Goal: Use online tool/utility: Utilize a website feature to perform a specific function

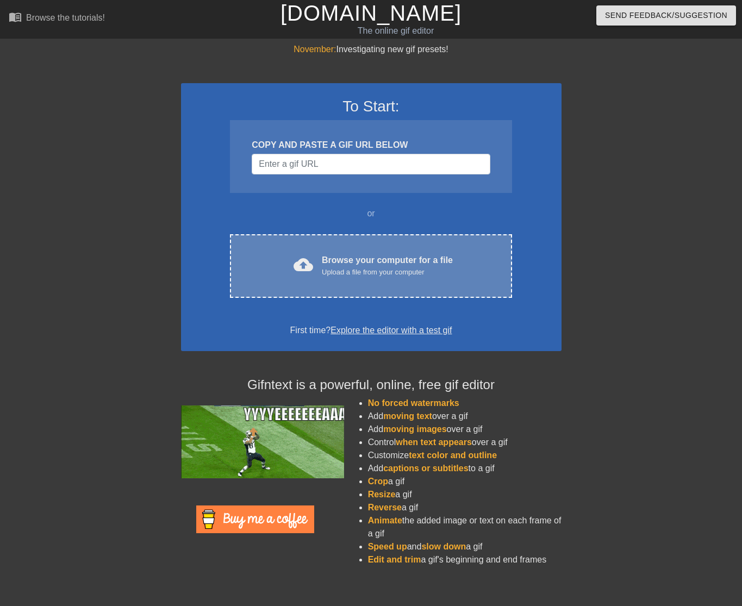
click at [411, 254] on div "Browse your computer for a file Upload a file from your computer" at bounding box center [387, 266] width 131 height 24
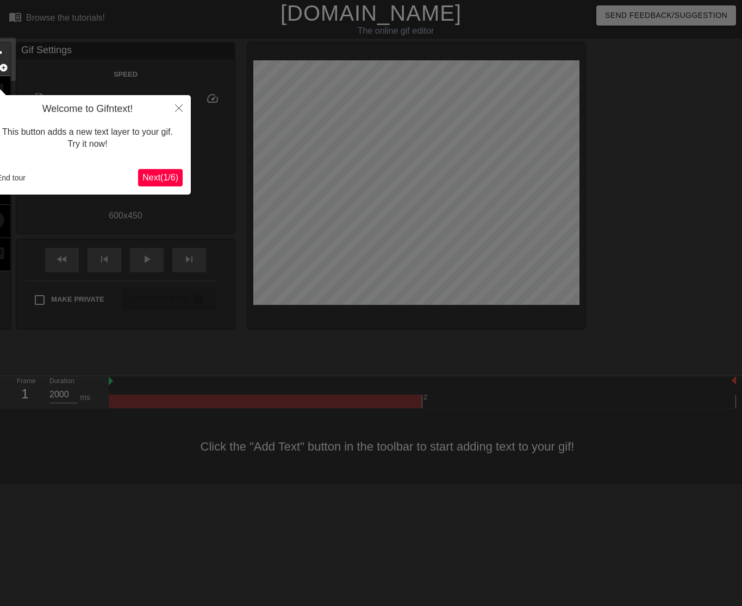
click at [167, 179] on span "Next ( 1 / 6 )" at bounding box center [160, 177] width 36 height 9
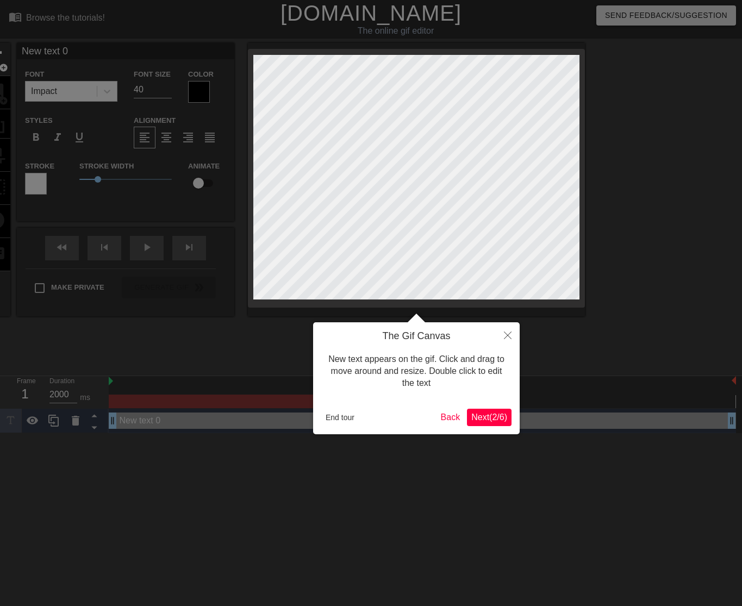
click at [492, 421] on span "Next ( 2 / 6 )" at bounding box center [489, 416] width 36 height 9
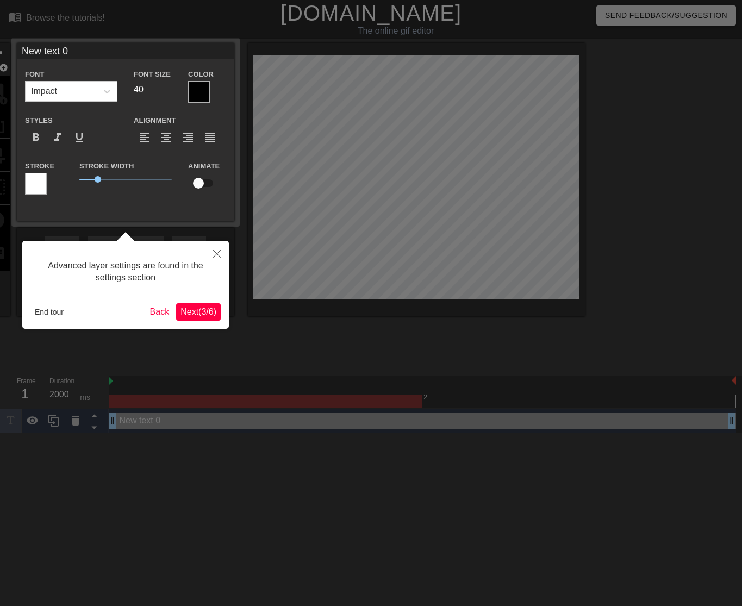
click at [218, 312] on button "Next ( 3 / 6 )" at bounding box center [198, 311] width 45 height 17
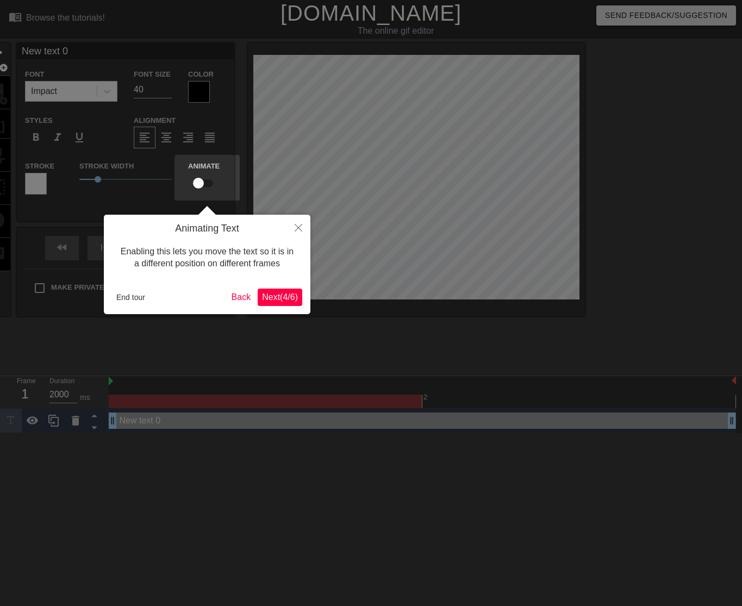
click at [266, 293] on span "Next ( 4 / 6 )" at bounding box center [280, 296] width 36 height 9
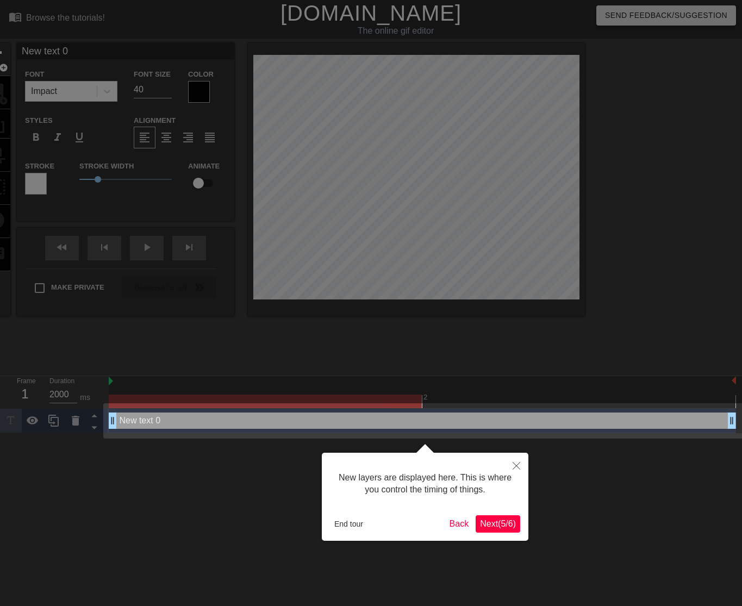
click at [500, 519] on span "Next ( 5 / 6 )" at bounding box center [498, 523] width 36 height 9
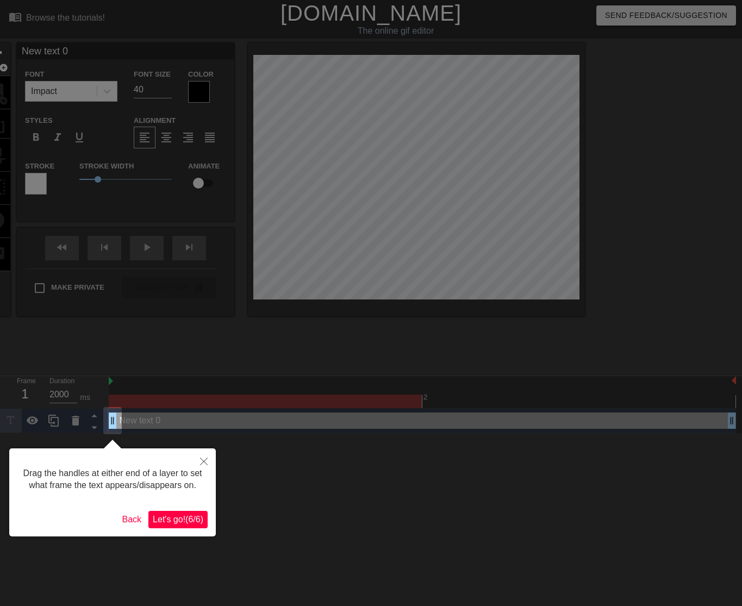
click at [172, 524] on span "Let's go! ( 6 / 6 )" at bounding box center [178, 519] width 51 height 9
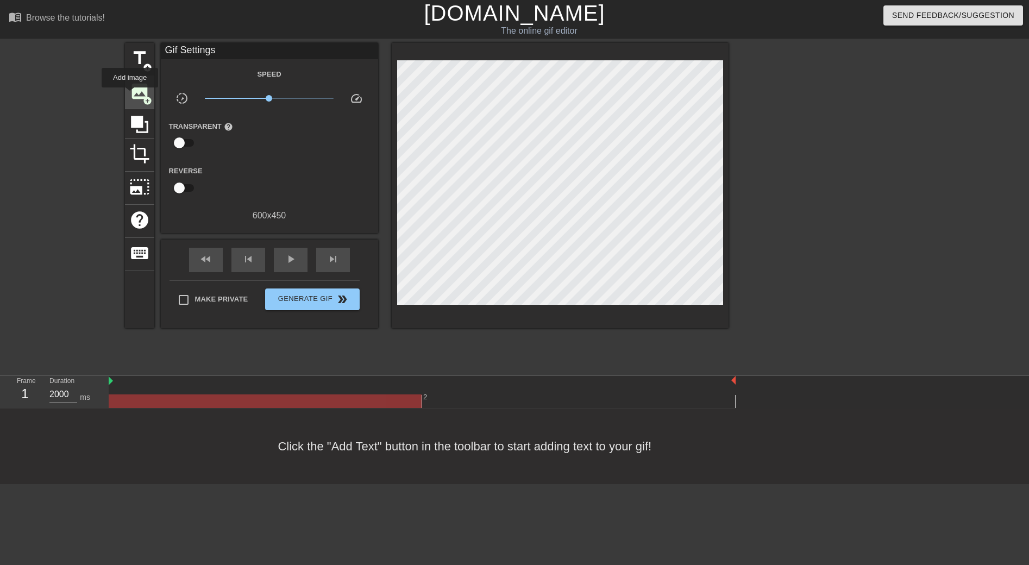
click at [130, 95] on span "image" at bounding box center [139, 91] width 21 height 21
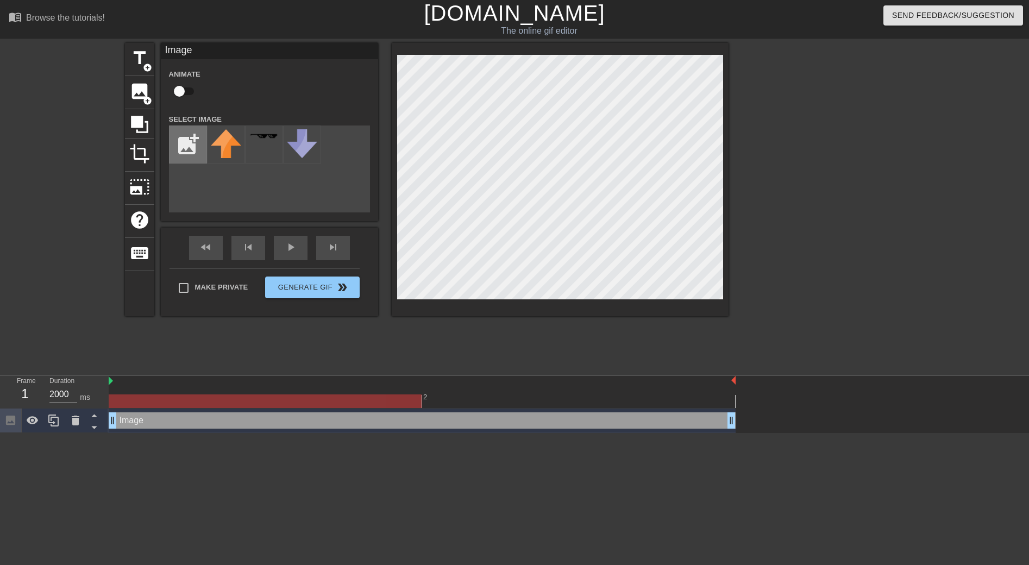
click at [189, 143] on input "file" at bounding box center [188, 144] width 37 height 37
type input "C:\fakepath\mcqueen.png"
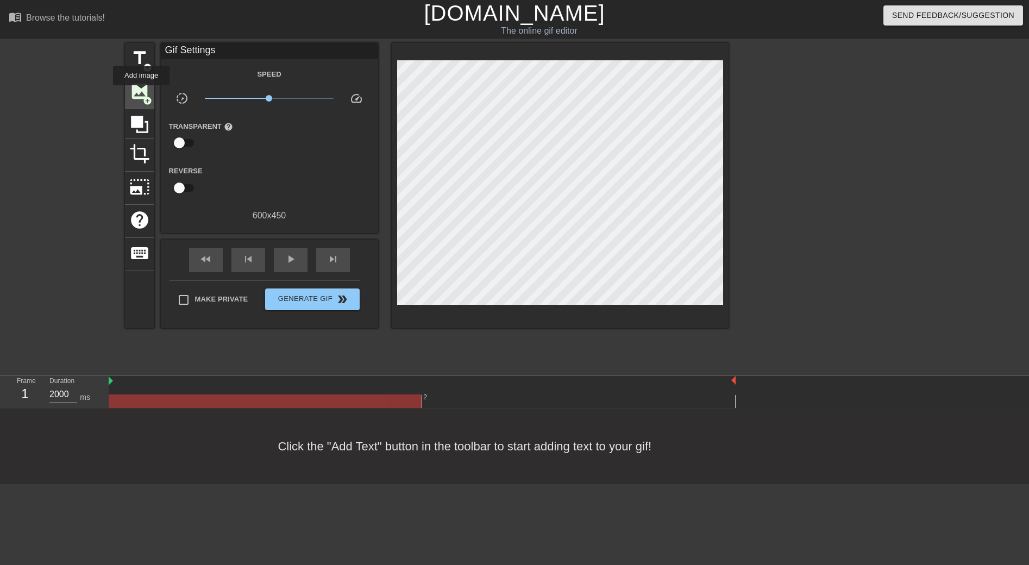
click at [142, 93] on span "image" at bounding box center [139, 91] width 21 height 21
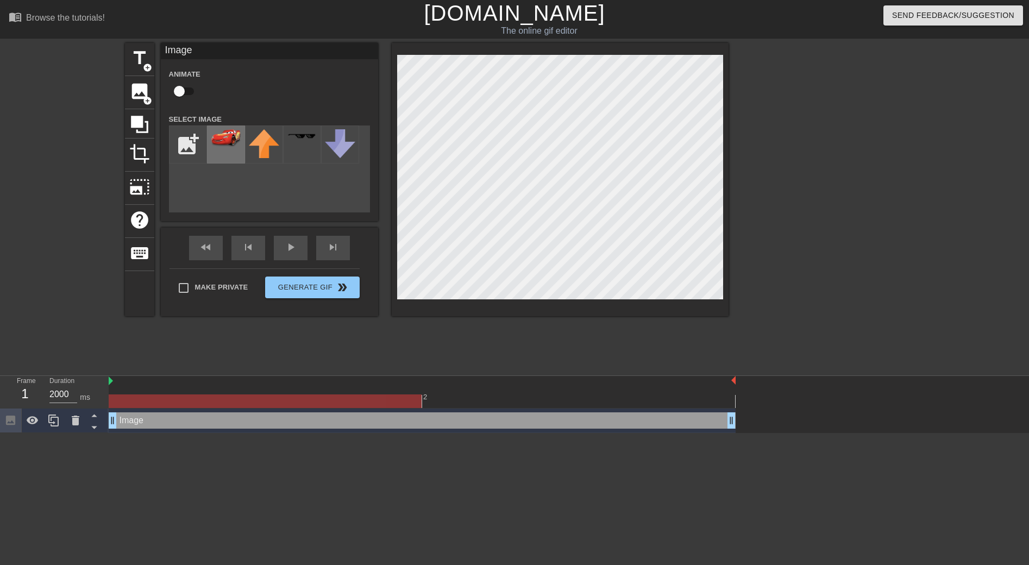
click at [212, 144] on img at bounding box center [226, 138] width 30 height 18
drag, startPoint x: 115, startPoint y: 424, endPoint x: 134, endPoint y: 425, distance: 19.0
drag, startPoint x: 112, startPoint y: 400, endPoint x: 136, endPoint y: 401, distance: 23.9
click at [136, 401] on div at bounding box center [265, 401] width 313 height 14
drag, startPoint x: 156, startPoint y: 402, endPoint x: 149, endPoint y: 402, distance: 7.1
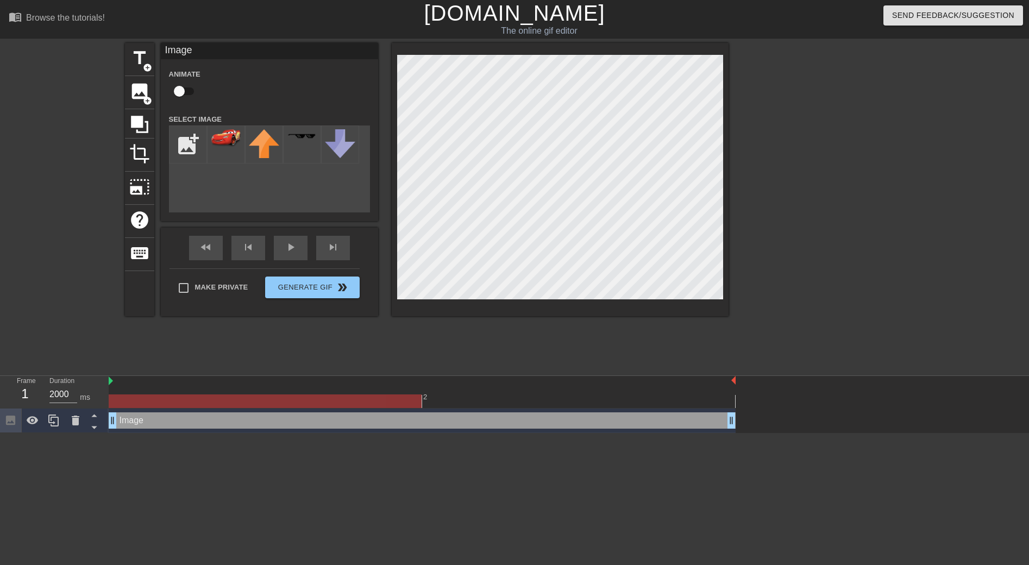
click at [149, 402] on div at bounding box center [265, 401] width 313 height 14
drag, startPoint x: 419, startPoint y: 402, endPoint x: 373, endPoint y: 402, distance: 46.7
click at [373, 402] on div at bounding box center [265, 401] width 313 height 14
drag, startPoint x: 110, startPoint y: 381, endPoint x: 122, endPoint y: 382, distance: 12.5
drag, startPoint x: 116, startPoint y: 403, endPoint x: 144, endPoint y: 404, distance: 28.3
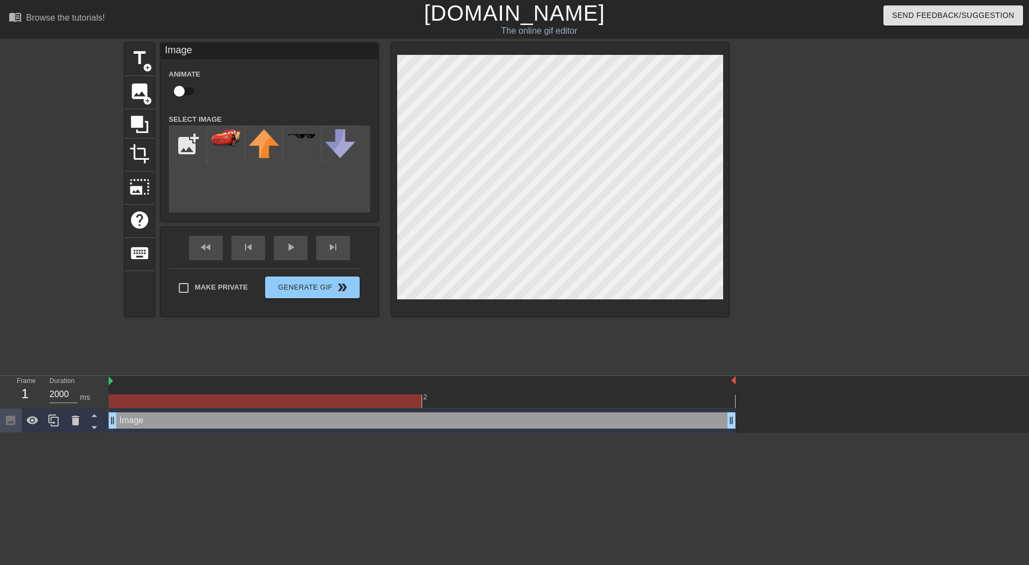
click at [144, 404] on div at bounding box center [265, 401] width 313 height 14
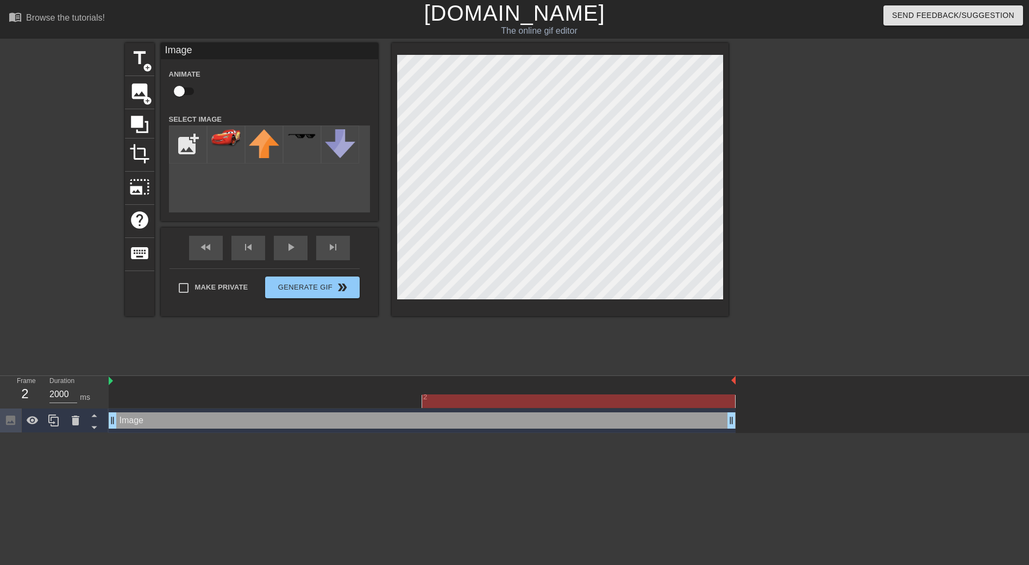
drag, startPoint x: 733, startPoint y: 421, endPoint x: 698, endPoint y: 421, distance: 35.3
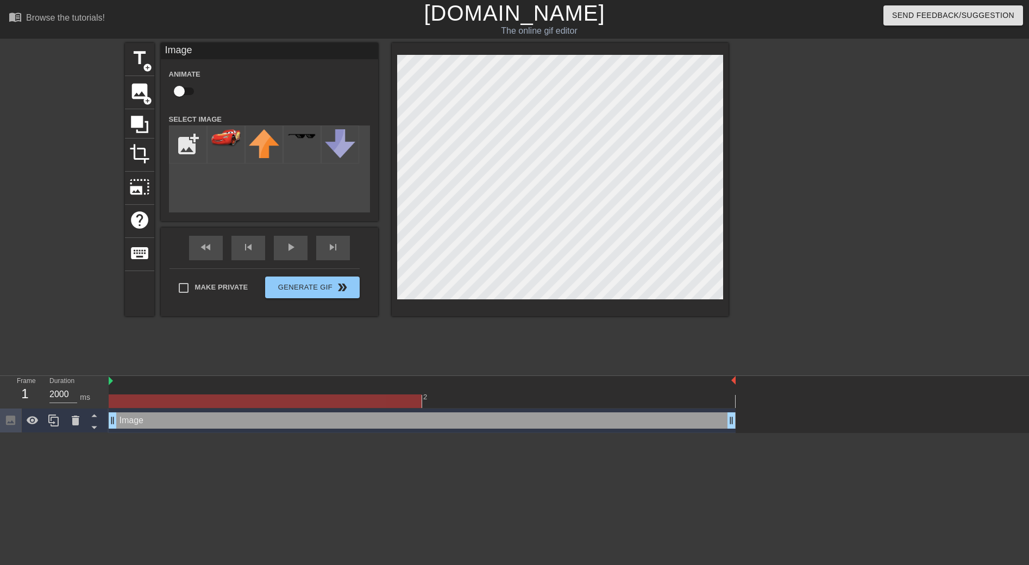
click at [350, 406] on div at bounding box center [422, 401] width 627 height 14
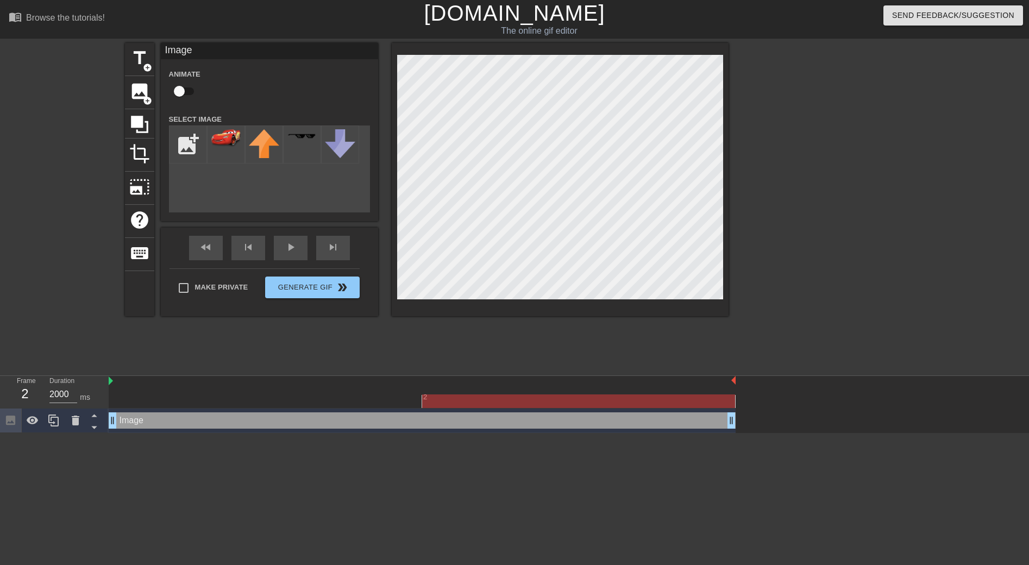
click at [496, 398] on div at bounding box center [422, 401] width 627 height 14
click at [371, 404] on div at bounding box center [422, 401] width 627 height 14
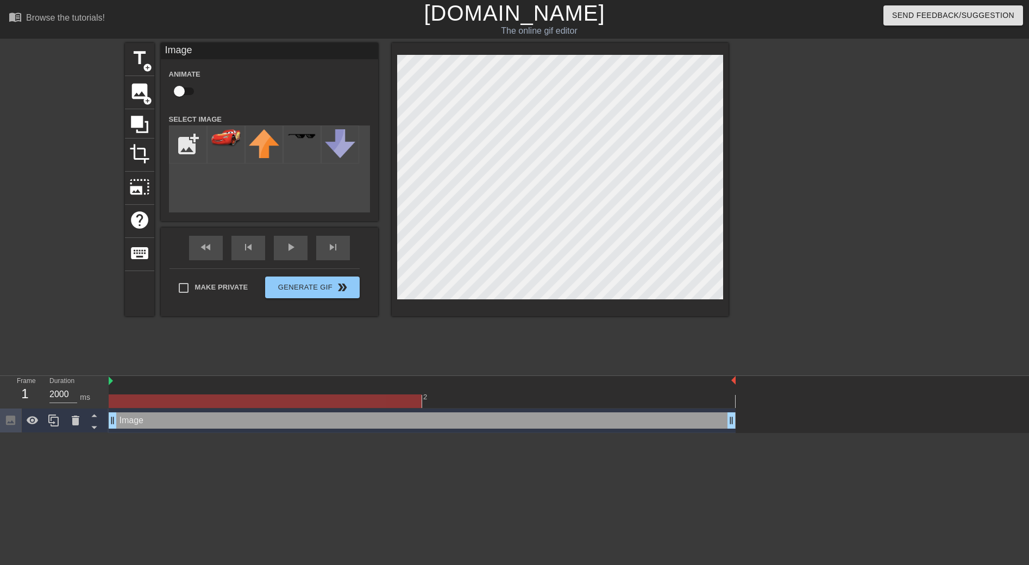
drag, startPoint x: 421, startPoint y: 402, endPoint x: 408, endPoint y: 402, distance: 13.0
click at [408, 402] on div at bounding box center [265, 401] width 313 height 14
drag, startPoint x: 110, startPoint y: 401, endPoint x: 147, endPoint y: 400, distance: 37.5
click at [147, 400] on div at bounding box center [265, 401] width 313 height 14
click at [24, 393] on div "1" at bounding box center [25, 394] width 16 height 20
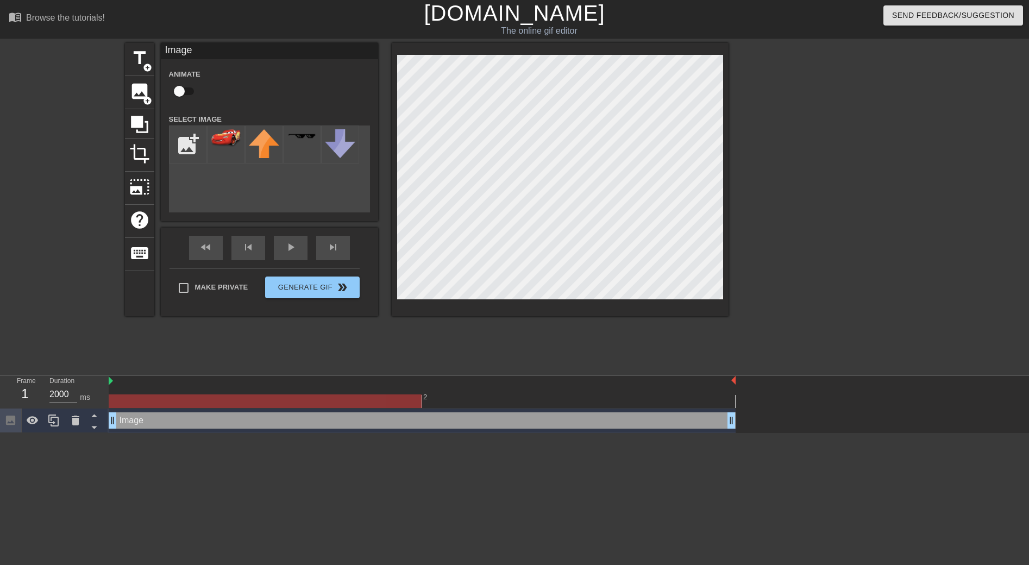
click at [34, 396] on div "Frame 1" at bounding box center [25, 392] width 33 height 32
click at [62, 396] on input "2000" at bounding box center [63, 394] width 28 height 17
type input "1999"
click at [77, 398] on input "1999" at bounding box center [63, 394] width 28 height 17
click at [178, 92] on input "checkbox" at bounding box center [179, 91] width 62 height 21
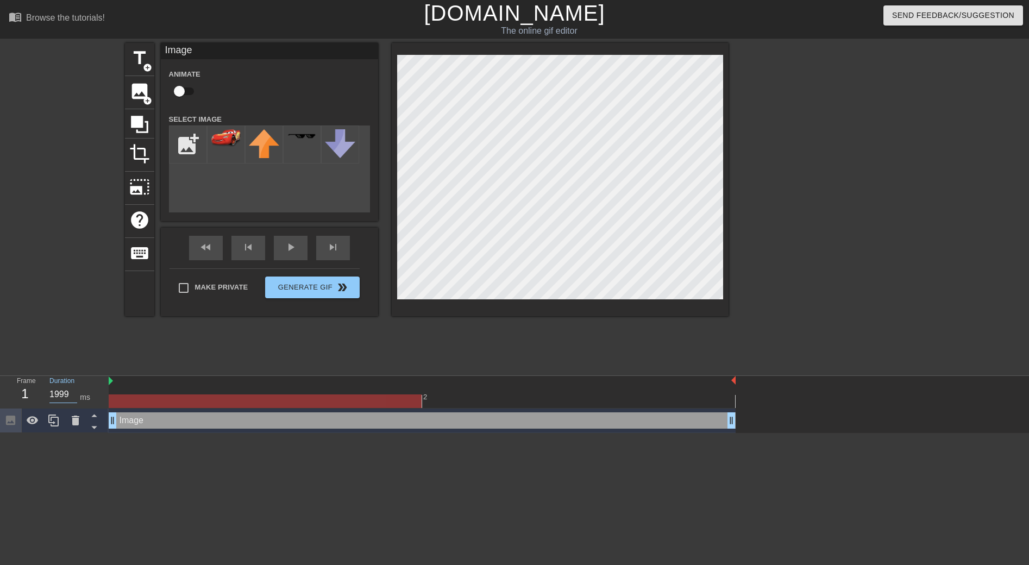
checkbox input "true"
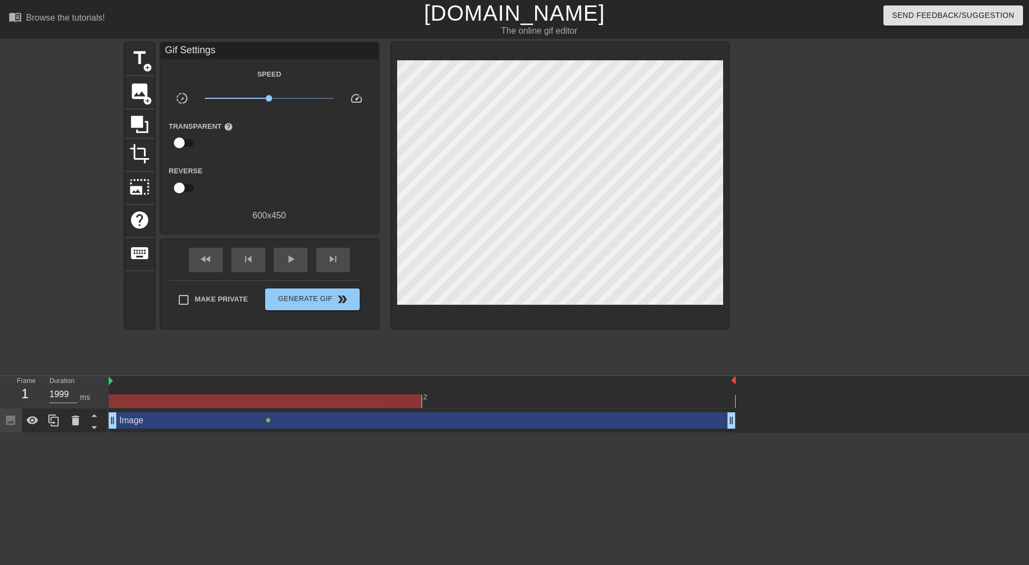
drag, startPoint x: 266, startPoint y: 418, endPoint x: 250, endPoint y: 422, distance: 16.1
click at [250, 422] on div "Image drag_handle drag_handle lens" at bounding box center [422, 420] width 627 height 16
click at [263, 421] on div "Image drag_handle drag_handle lens" at bounding box center [422, 420] width 627 height 16
click at [191, 422] on div "Image drag_handle drag_handle" at bounding box center [422, 420] width 627 height 16
drag, startPoint x: 267, startPoint y: 421, endPoint x: 210, endPoint y: 422, distance: 56.5
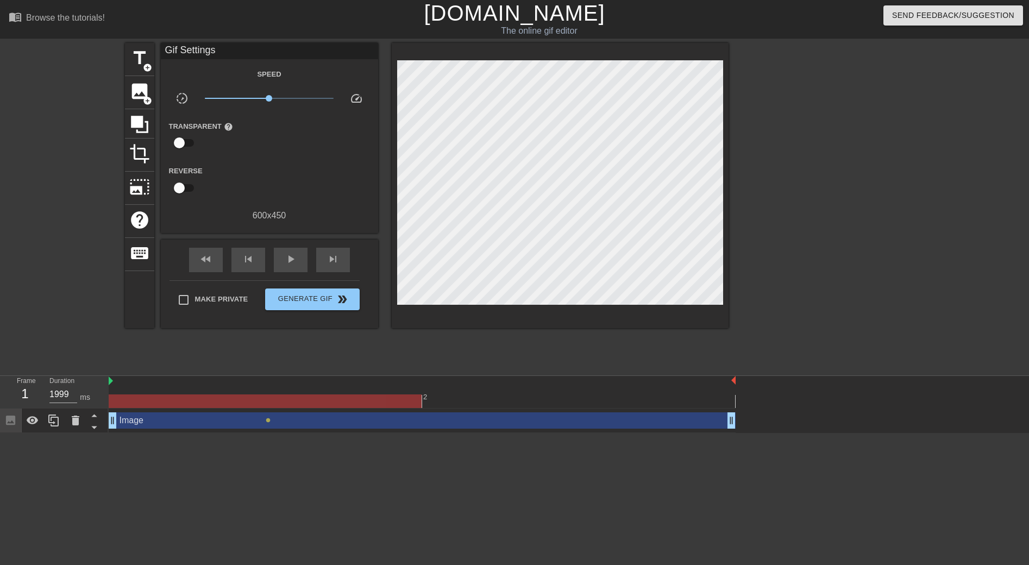
click at [210, 422] on div "Image drag_handle drag_handle lens" at bounding box center [422, 420] width 627 height 16
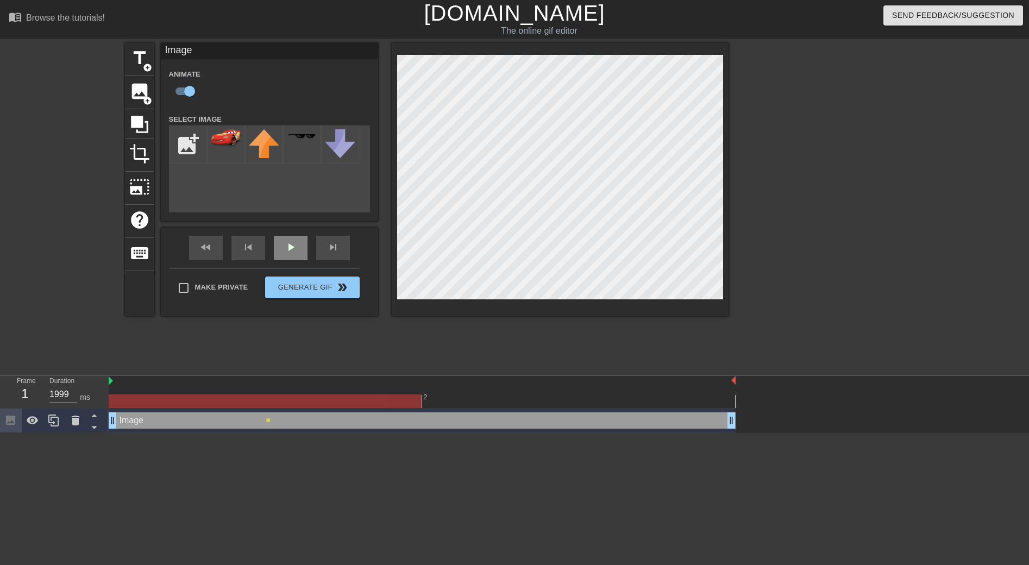
click at [301, 256] on div "play_arrow" at bounding box center [291, 248] width 34 height 24
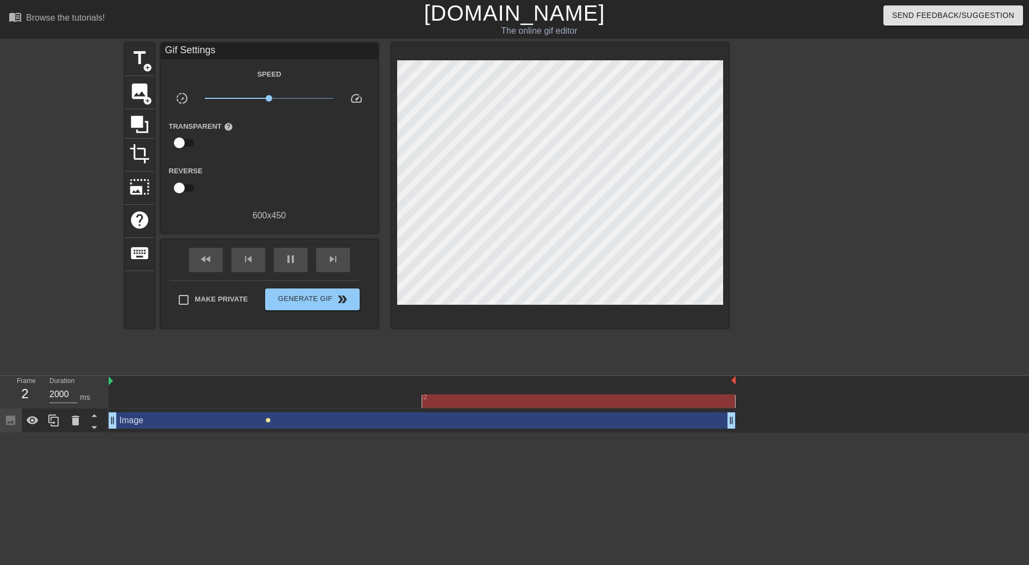
click at [268, 422] on span "lens" at bounding box center [268, 420] width 5 height 5
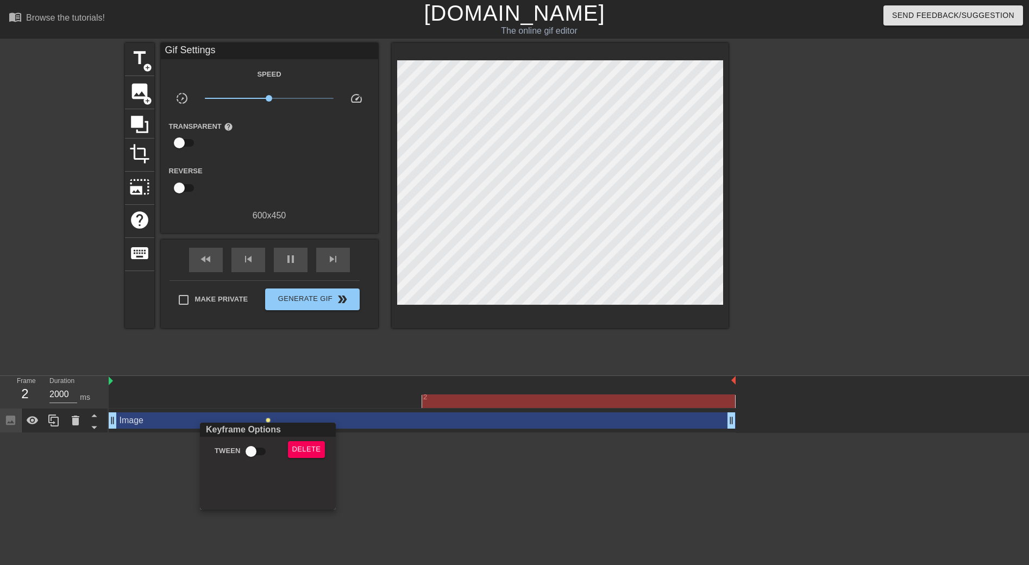
drag, startPoint x: 268, startPoint y: 420, endPoint x: 255, endPoint y: 421, distance: 13.1
click at [255, 421] on div at bounding box center [514, 282] width 1029 height 565
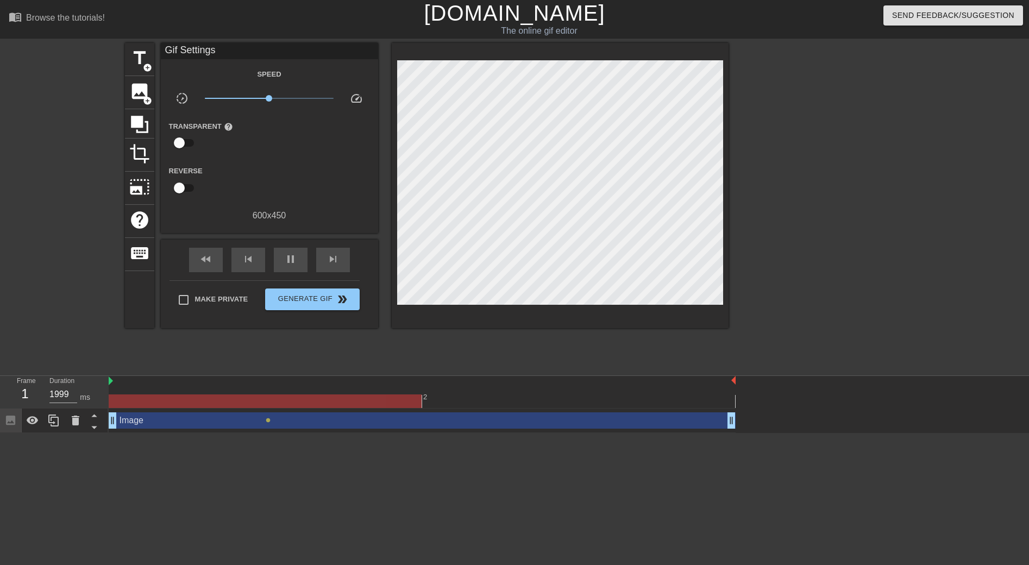
drag, startPoint x: 114, startPoint y: 422, endPoint x: 156, endPoint y: 423, distance: 42.4
drag, startPoint x: 112, startPoint y: 420, endPoint x: 148, endPoint y: 419, distance: 35.9
click at [96, 418] on icon at bounding box center [94, 416] width 14 height 14
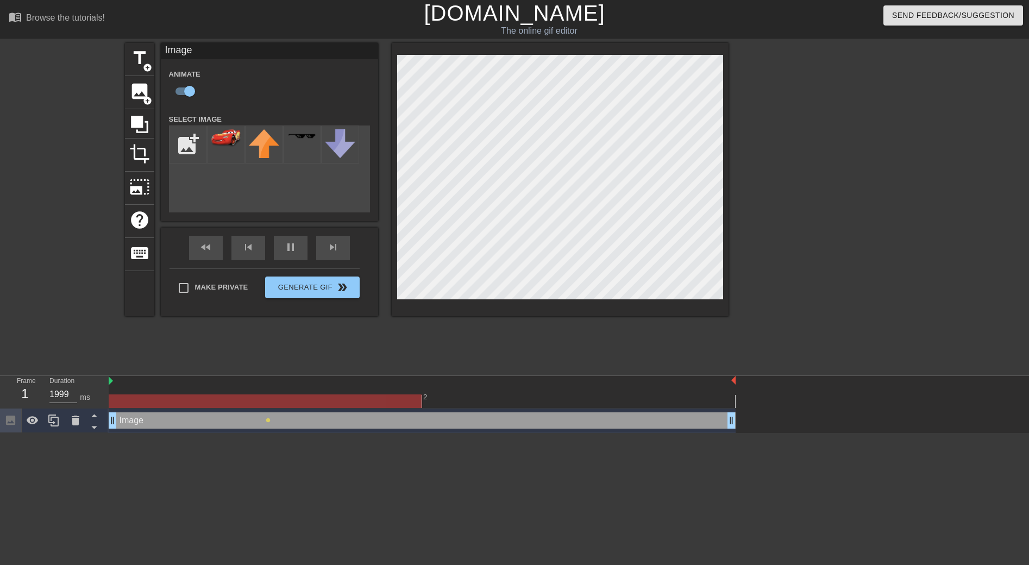
drag, startPoint x: 111, startPoint y: 418, endPoint x: 155, endPoint y: 422, distance: 44.2
click at [154, 423] on div "Image drag_handle drag_handle" at bounding box center [422, 420] width 627 height 16
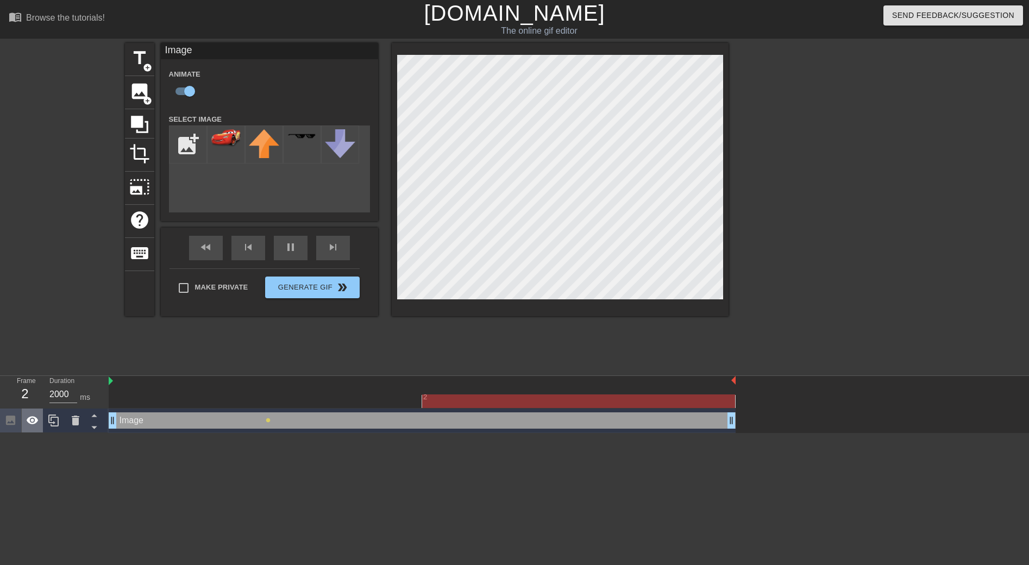
click at [35, 422] on icon at bounding box center [33, 420] width 12 height 8
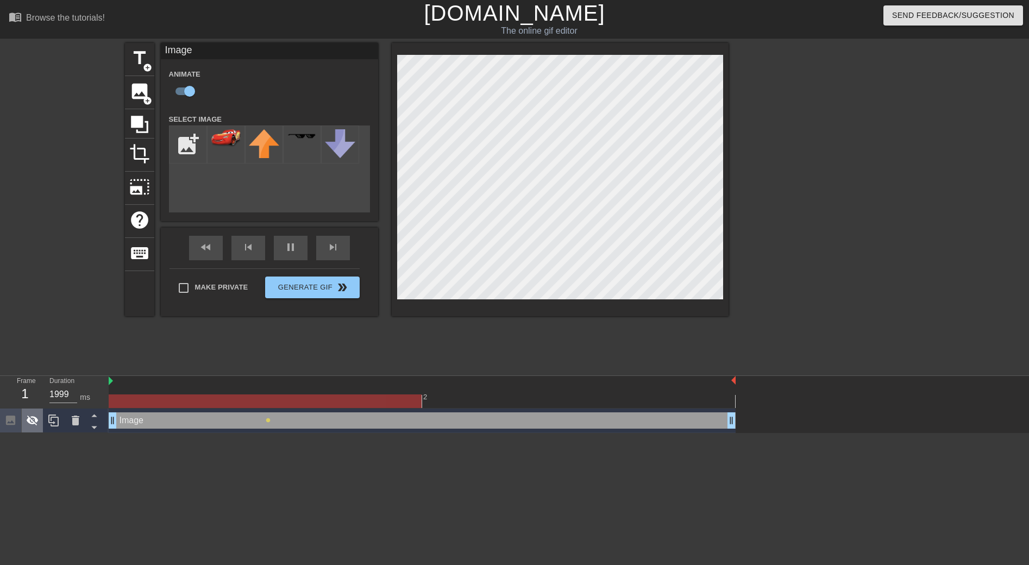
click at [35, 422] on icon at bounding box center [33, 421] width 12 height 10
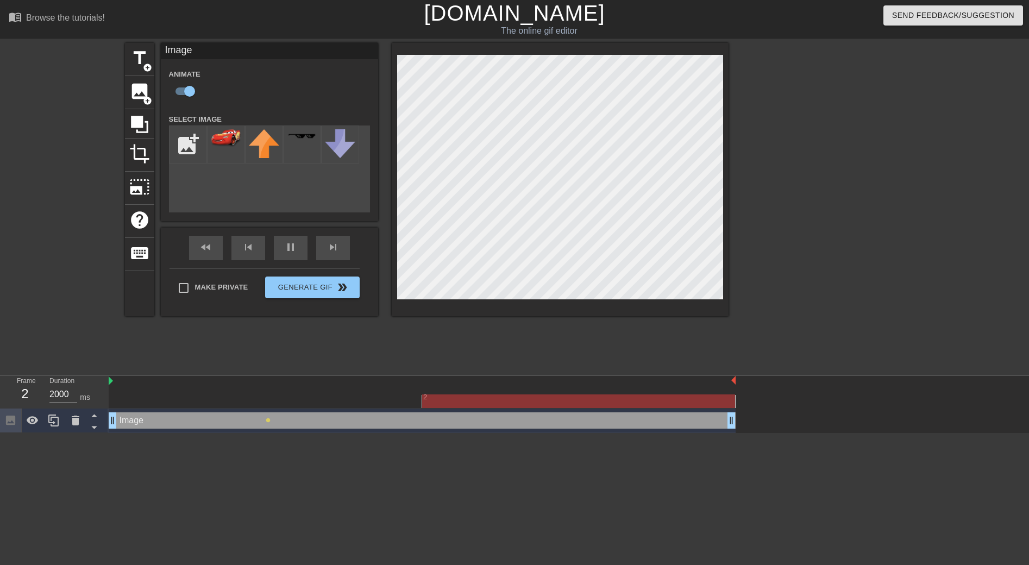
type input "1999"
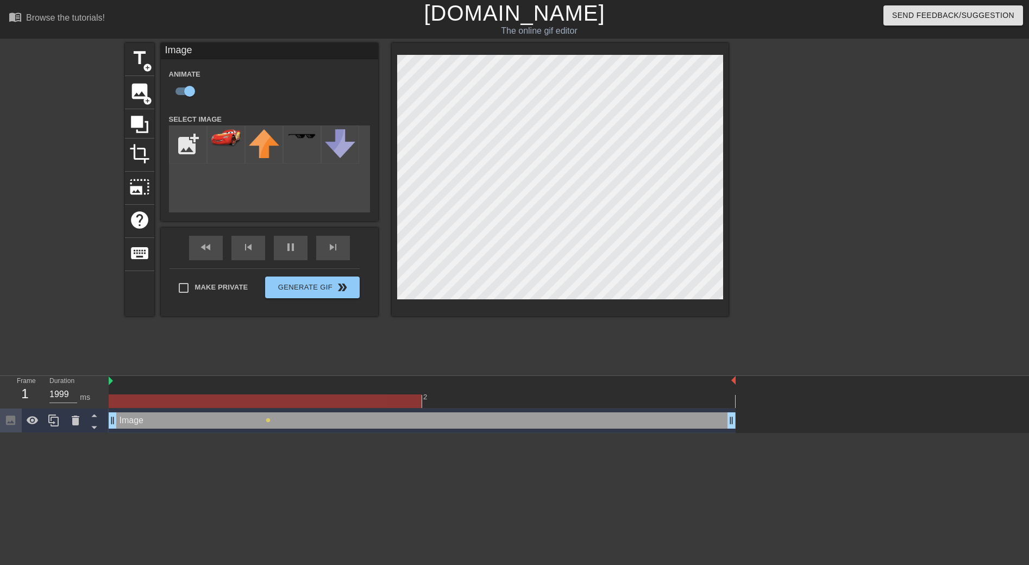
click at [156, 402] on div at bounding box center [265, 401] width 313 height 14
drag, startPoint x: 146, startPoint y: 403, endPoint x: 245, endPoint y: 398, distance: 99.0
click at [245, 398] on div at bounding box center [265, 401] width 313 height 14
drag, startPoint x: 267, startPoint y: 403, endPoint x: 195, endPoint y: 403, distance: 71.7
click at [195, 403] on div at bounding box center [265, 401] width 313 height 14
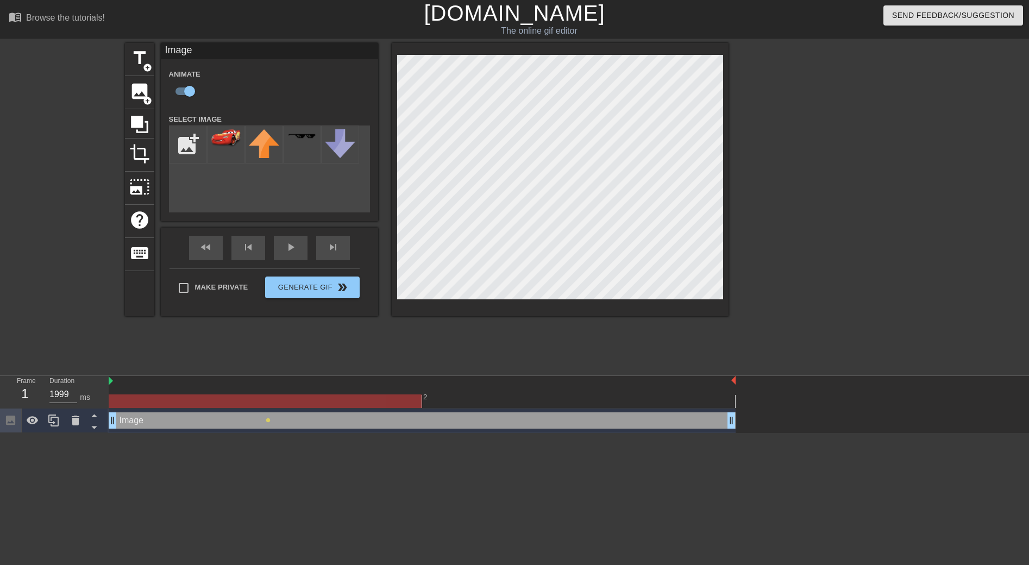
drag, startPoint x: 233, startPoint y: 403, endPoint x: 225, endPoint y: 419, distance: 18.0
click at [186, 407] on div at bounding box center [265, 401] width 313 height 14
click at [218, 422] on div "Image drag_handle drag_handle" at bounding box center [422, 420] width 627 height 16
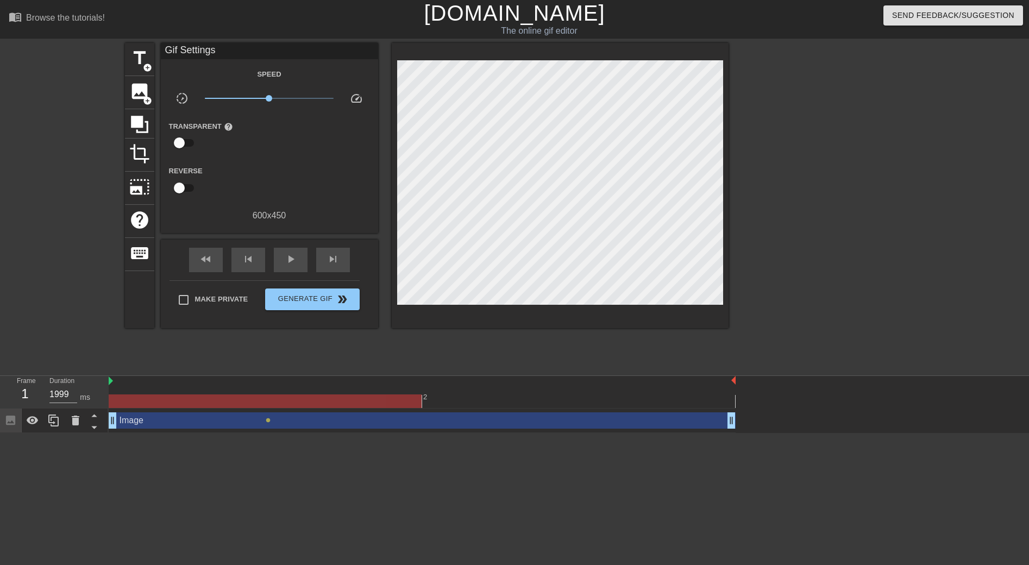
drag, startPoint x: 267, startPoint y: 419, endPoint x: 285, endPoint y: 423, distance: 18.9
click at [294, 424] on div "Image drag_handle drag_handle lens" at bounding box center [422, 420] width 627 height 16
click at [267, 420] on span "lens" at bounding box center [268, 420] width 5 height 5
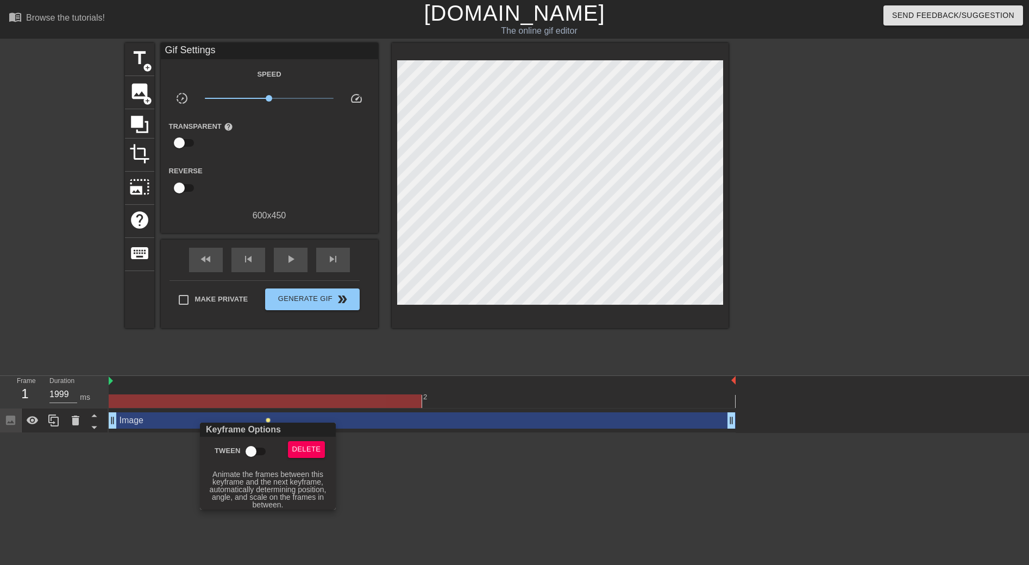
click at [253, 454] on input "Tween" at bounding box center [251, 451] width 62 height 21
checkbox input "true"
click at [164, 459] on div at bounding box center [514, 282] width 1029 height 565
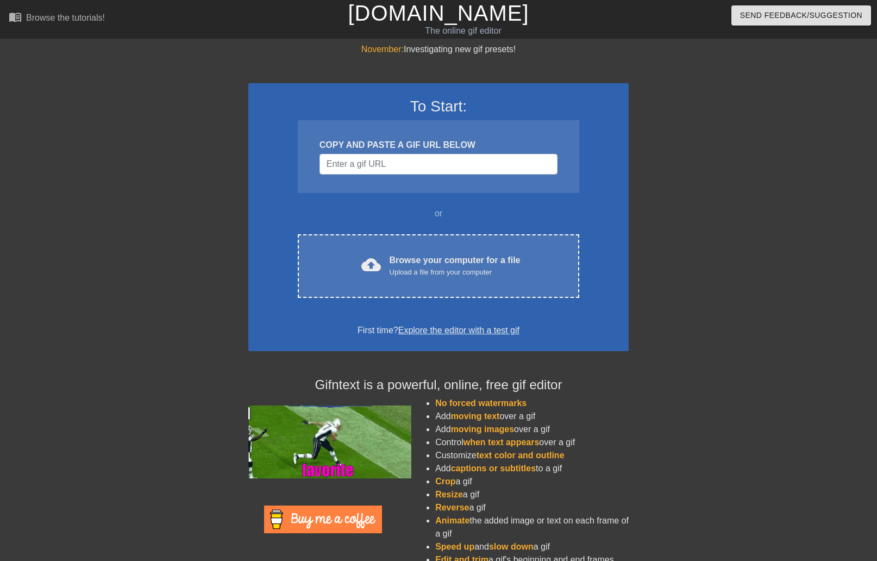
click at [462, 333] on link "Explore the editor with a test gif" at bounding box center [458, 329] width 121 height 9
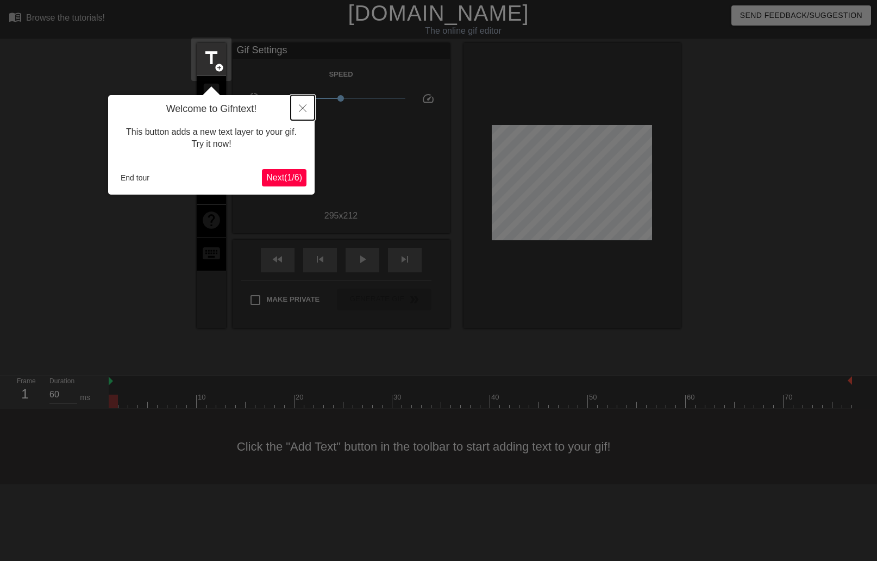
click at [302, 104] on button "Close" at bounding box center [303, 107] width 24 height 25
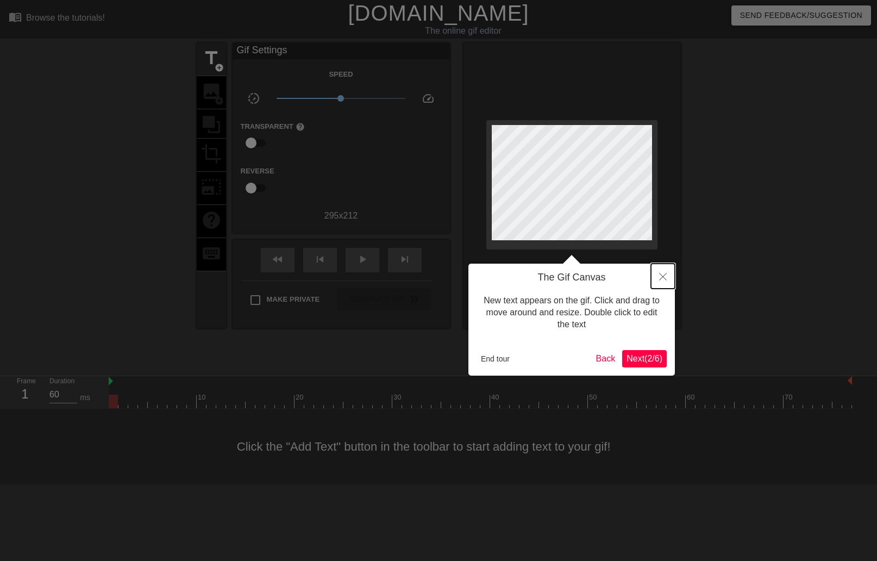
click at [661, 279] on icon "Close" at bounding box center [663, 277] width 8 height 8
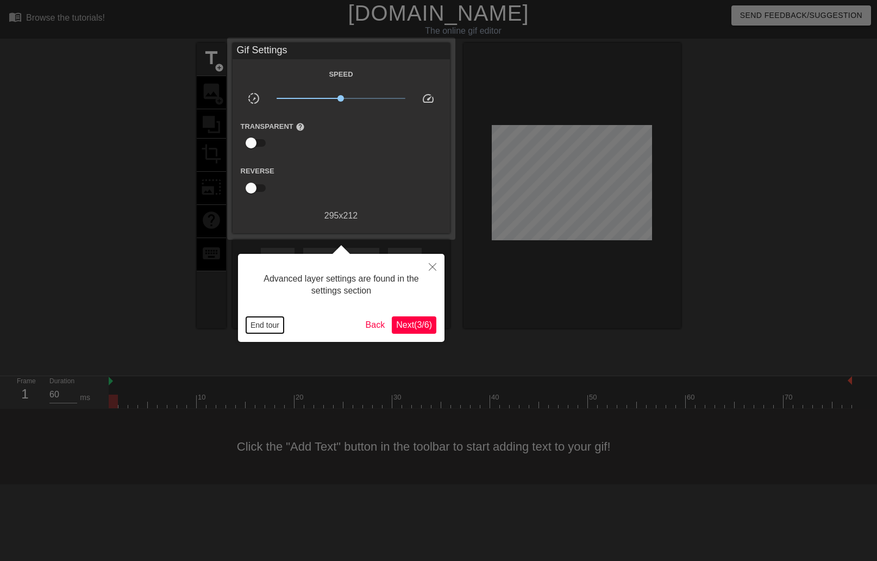
click at [260, 320] on button "End tour" at bounding box center [264, 325] width 37 height 16
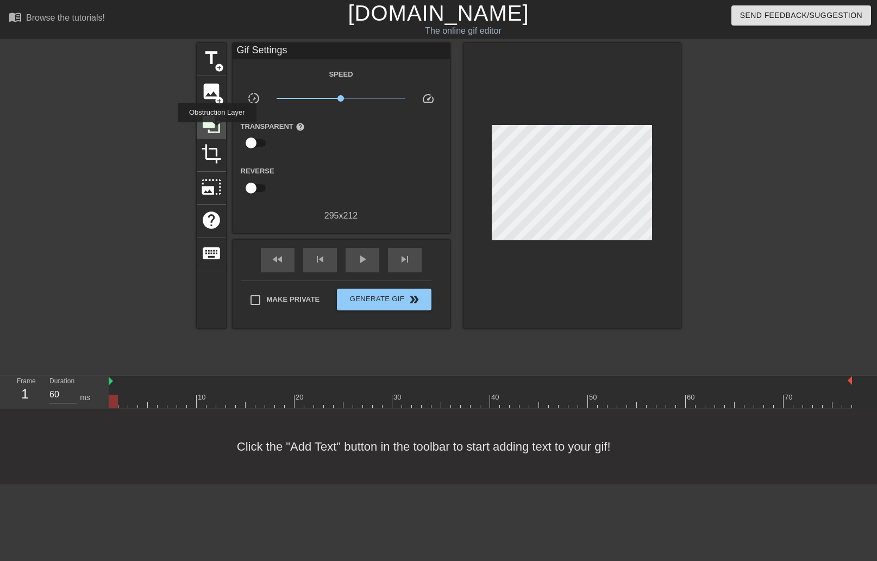
click at [218, 130] on icon at bounding box center [211, 124] width 17 height 17
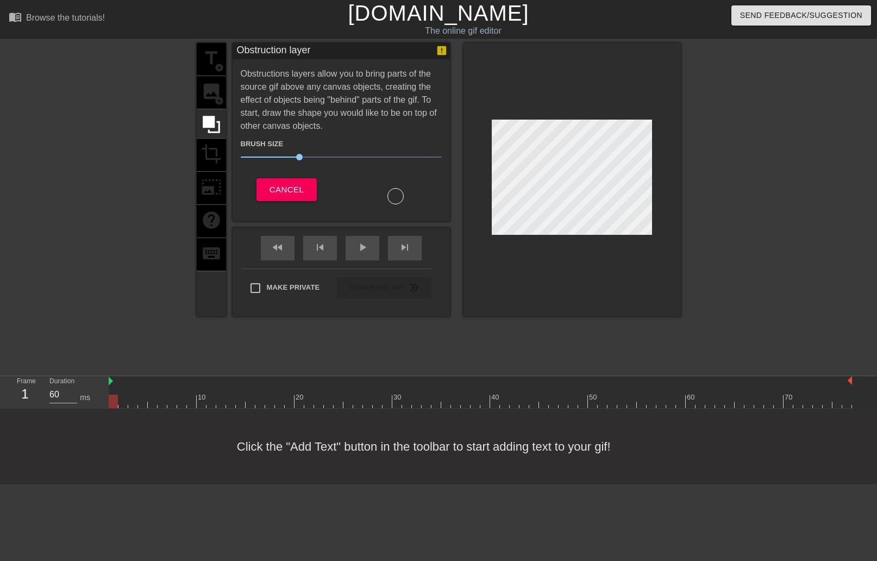
click at [210, 94] on div "title add_circle image add_circle crop photo_size_select_large help keyboard" at bounding box center [211, 179] width 29 height 273
click at [214, 158] on div "title add_circle image add_circle crop photo_size_select_large help keyboard" at bounding box center [211, 179] width 29 height 273
click at [273, 189] on span "Cancel" at bounding box center [286, 190] width 34 height 14
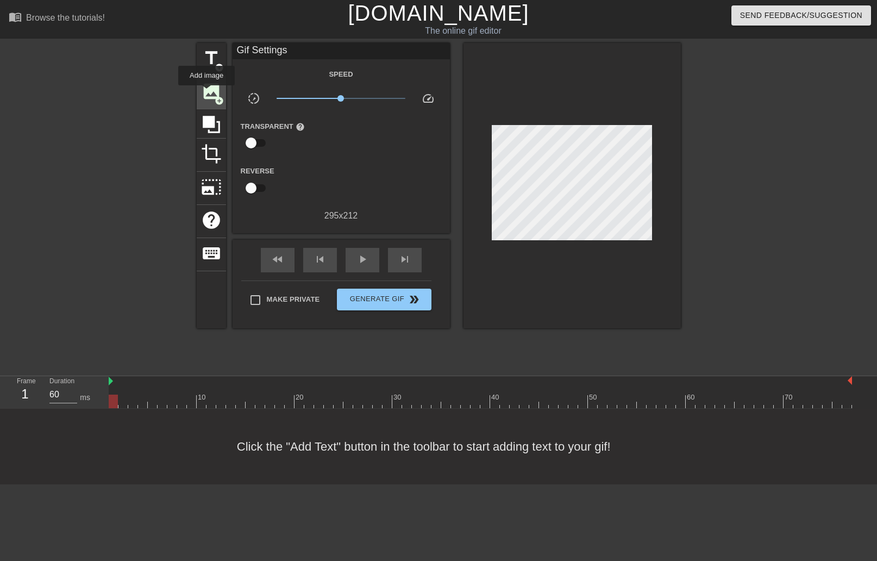
click at [207, 93] on span "image" at bounding box center [211, 91] width 21 height 21
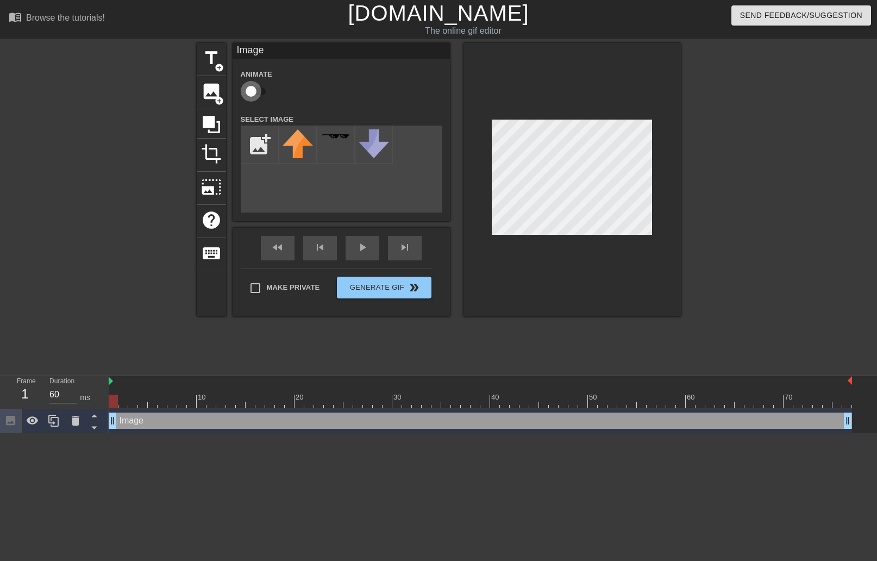
click at [256, 94] on input "checkbox" at bounding box center [251, 91] width 62 height 21
checkbox input "true"
click at [255, 154] on input "file" at bounding box center [259, 144] width 37 height 37
type input "C:\fakepath\mcqueen.png"
click at [292, 146] on img at bounding box center [298, 138] width 30 height 18
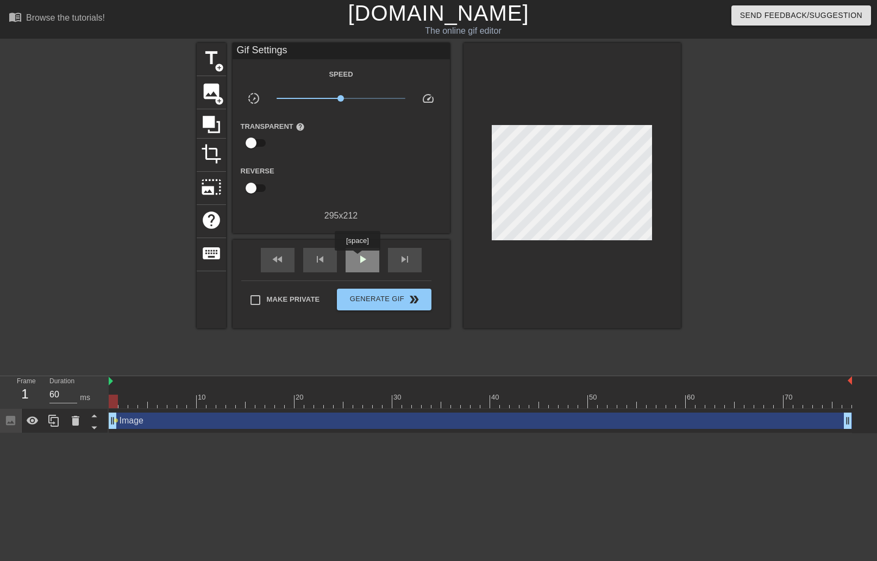
click at [359, 258] on div "play_arrow" at bounding box center [363, 260] width 34 height 24
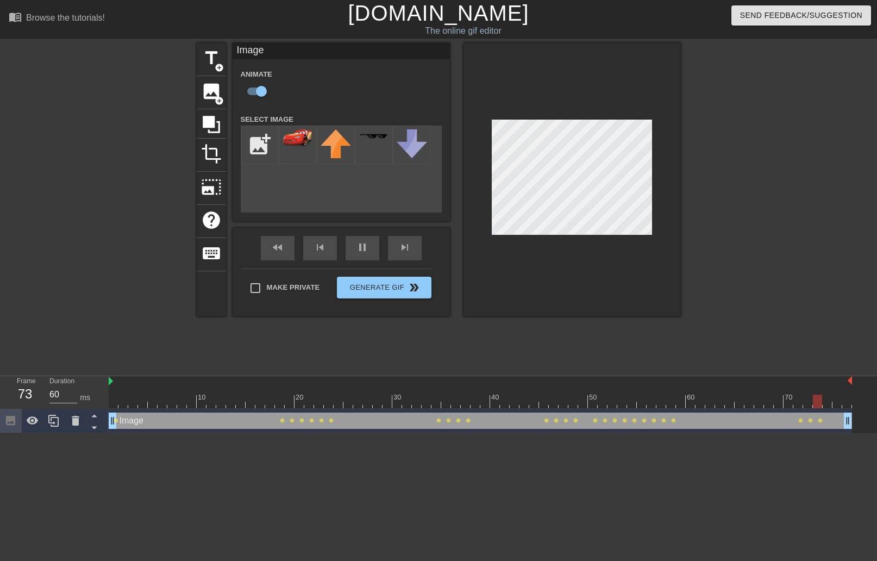
click at [479, 120] on div at bounding box center [571, 179] width 217 height 273
click at [101, 93] on div at bounding box center [102, 206] width 163 height 326
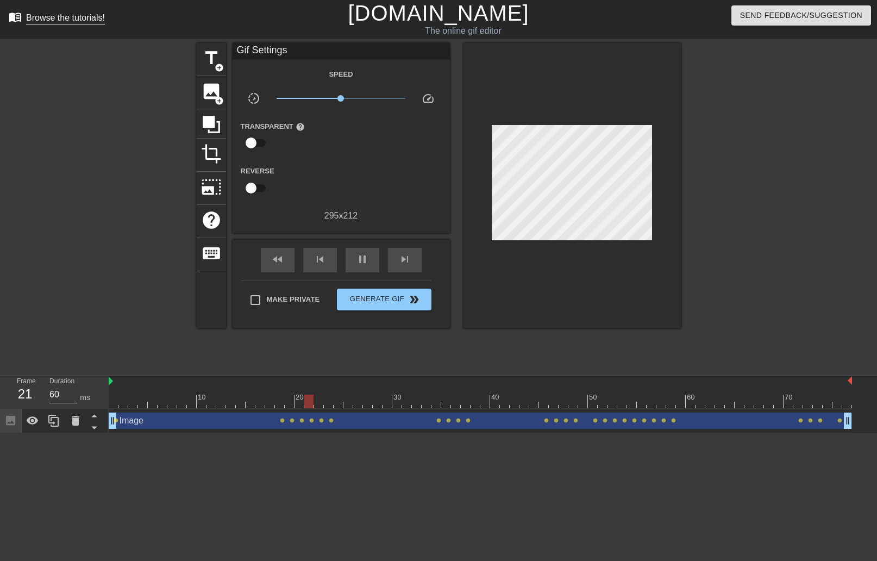
click at [17, 23] on link "menu_book Browse the tutorials!" at bounding box center [57, 18] width 96 height 17
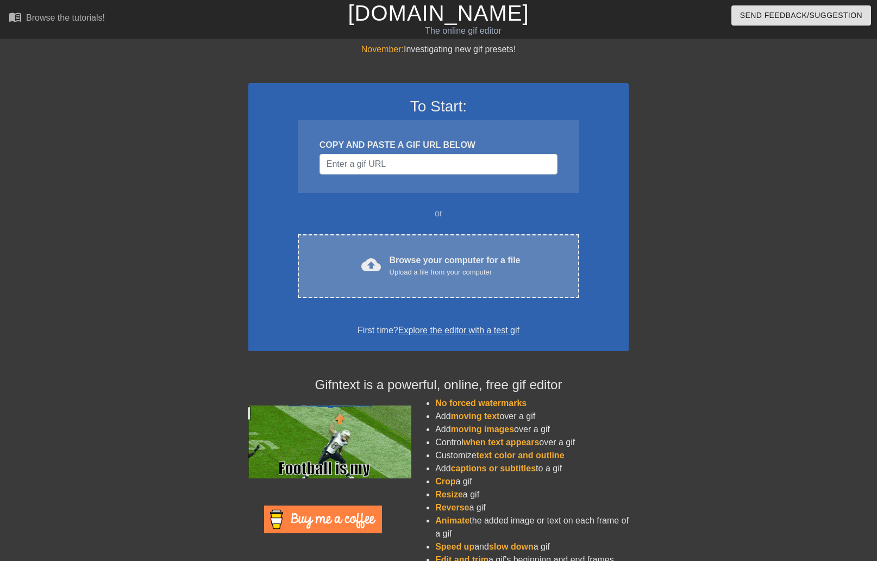
click at [487, 254] on div "Browse your computer for a file Upload a file from your computer" at bounding box center [455, 266] width 131 height 24
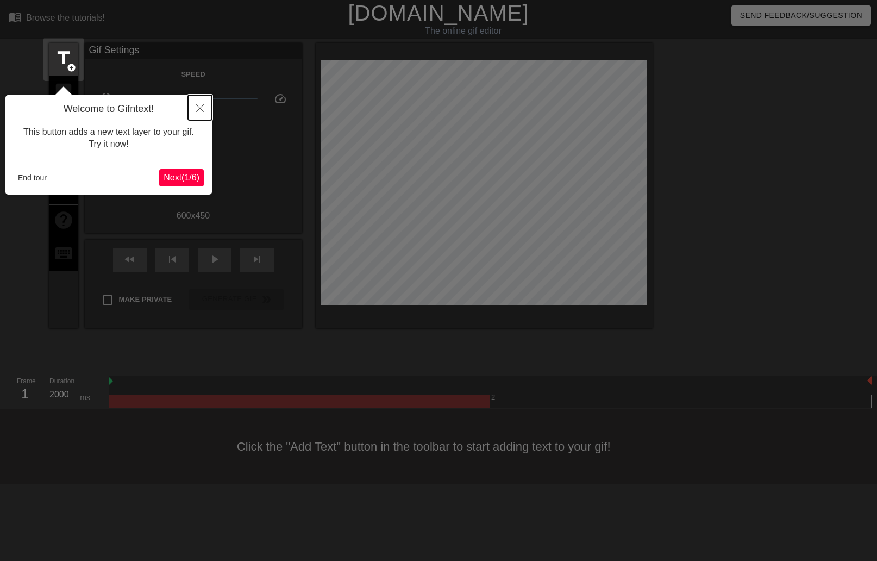
click at [197, 109] on icon "Close" at bounding box center [200, 108] width 8 height 8
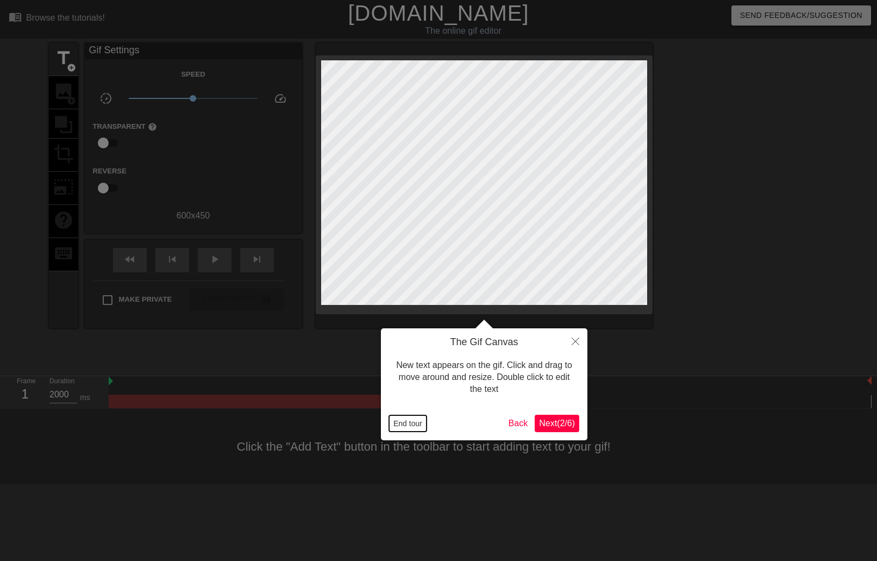
click at [415, 423] on button "End tour" at bounding box center [407, 423] width 37 height 16
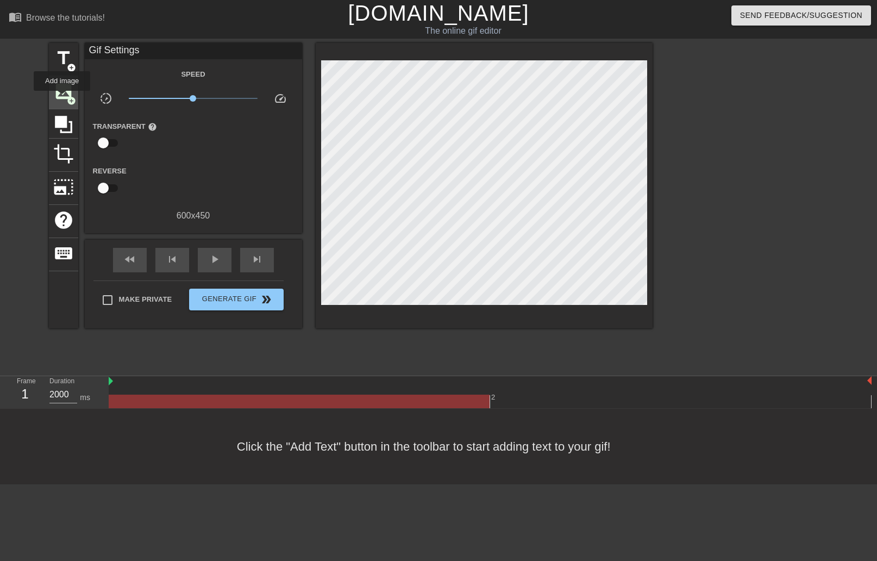
click at [62, 98] on span "image" at bounding box center [63, 91] width 21 height 21
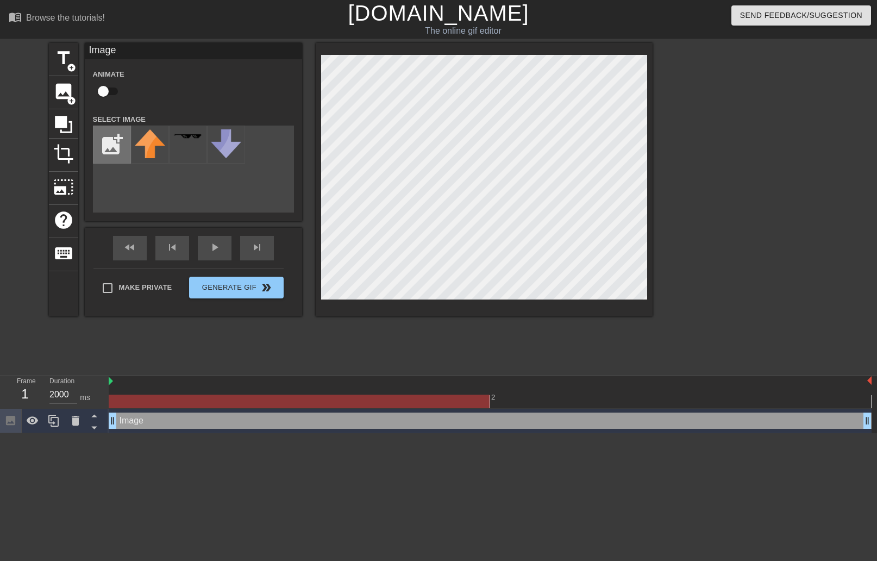
click at [101, 138] on input "file" at bounding box center [111, 144] width 37 height 37
type input "C:\fakepath\mcqueen.png"
click at [152, 144] on img at bounding box center [150, 138] width 30 height 18
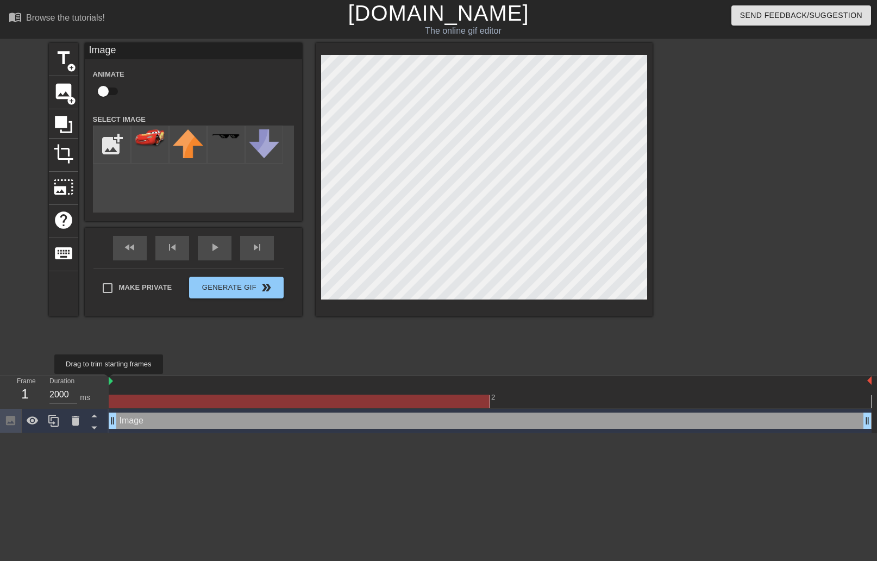
click at [111, 381] on img at bounding box center [111, 381] width 4 height 9
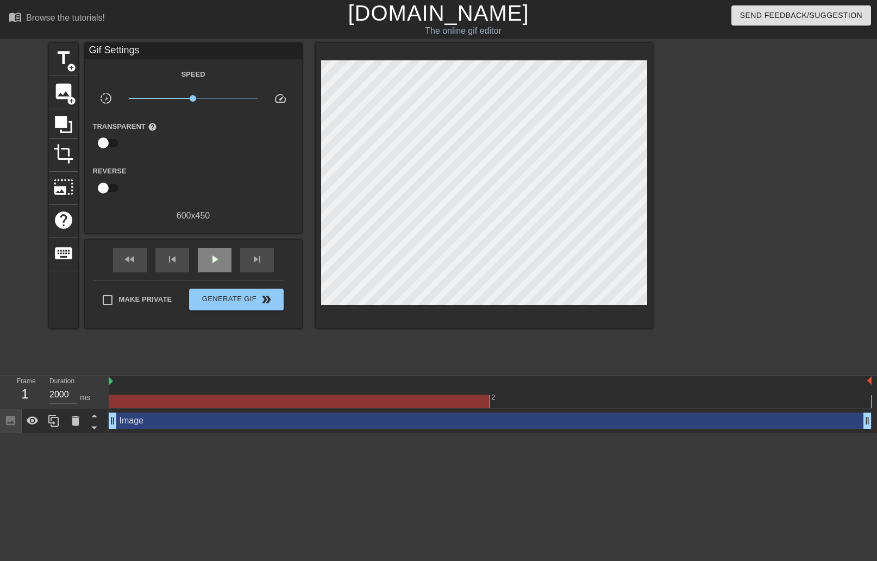
click at [220, 243] on div "fast_rewind skip_previous play_arrow skip_next" at bounding box center [193, 260] width 177 height 41
click at [221, 261] on span "play_arrow" at bounding box center [214, 259] width 13 height 13
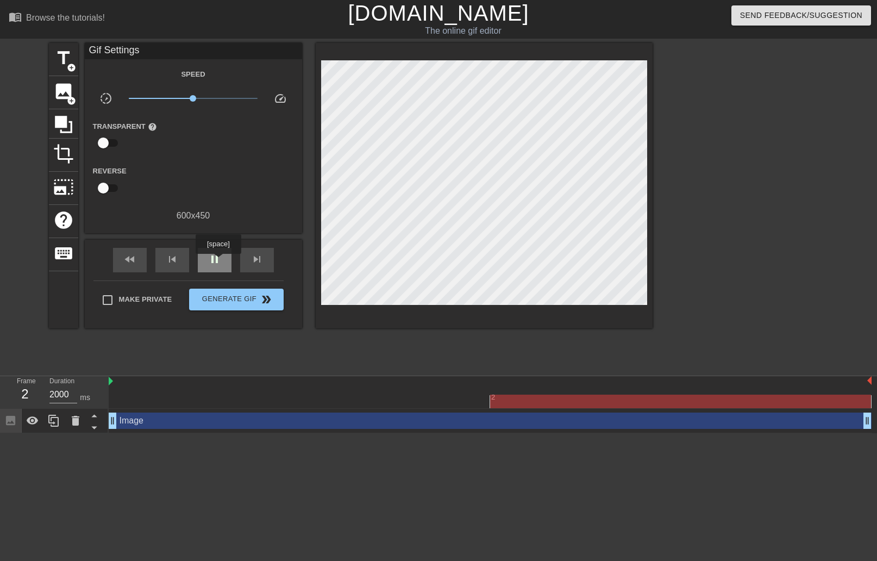
click at [220, 261] on span "pause" at bounding box center [214, 259] width 13 height 13
click at [215, 264] on span "play_arrow" at bounding box center [214, 259] width 13 height 13
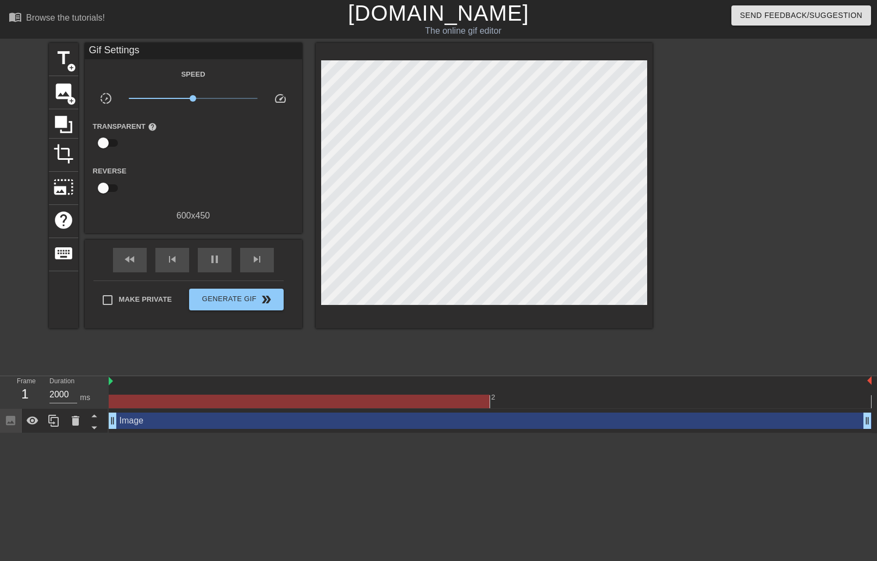
drag, startPoint x: 112, startPoint y: 425, endPoint x: 141, endPoint y: 426, distance: 28.8
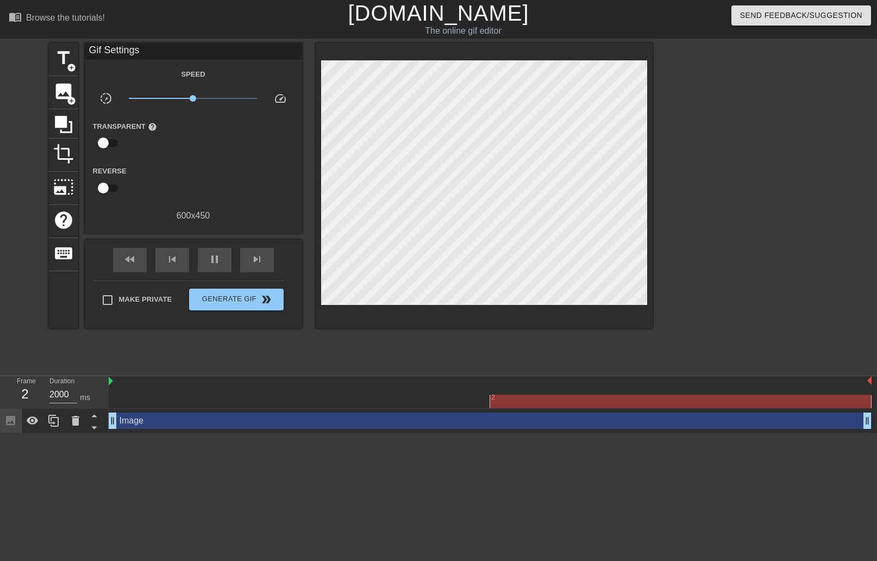
drag, startPoint x: 111, startPoint y: 383, endPoint x: 130, endPoint y: 383, distance: 19.0
click at [114, 396] on div at bounding box center [490, 401] width 763 height 14
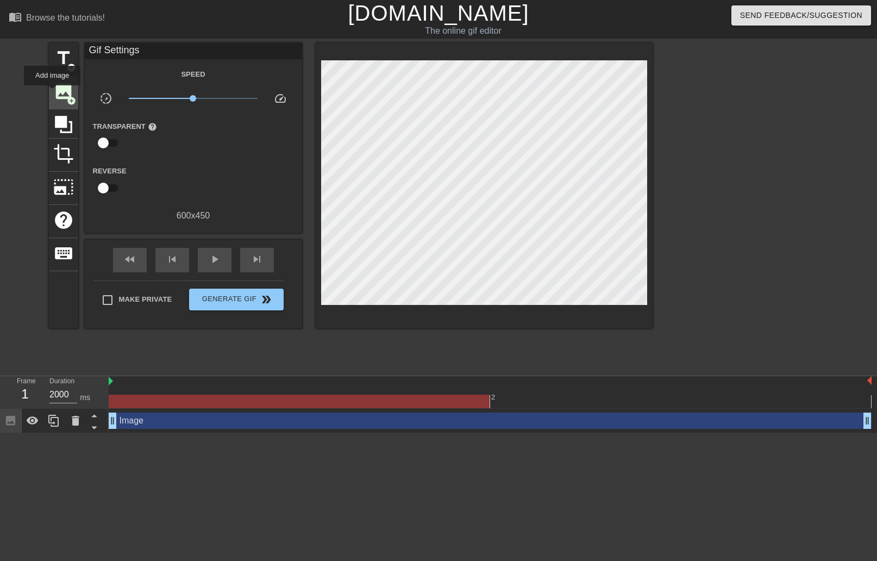
click at [53, 93] on span "image" at bounding box center [63, 91] width 21 height 21
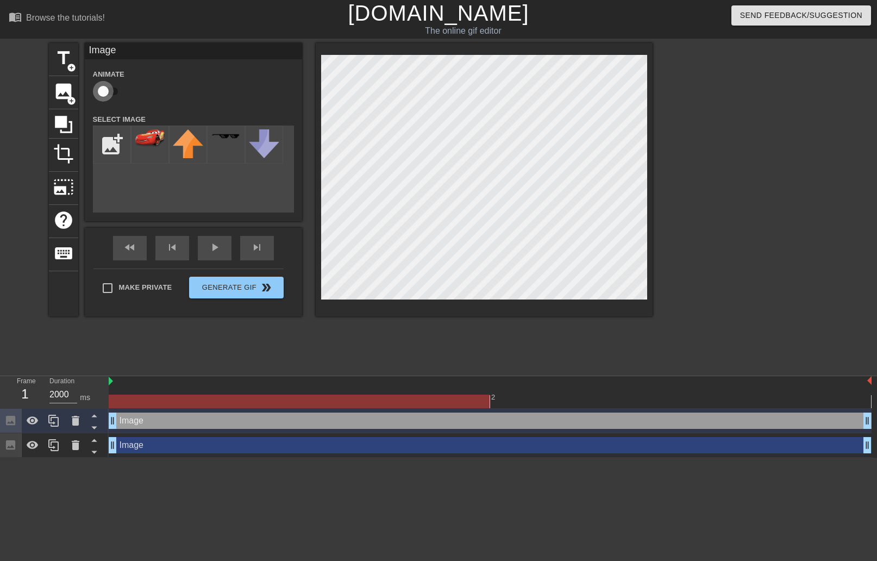
click at [111, 87] on input "checkbox" at bounding box center [103, 91] width 62 height 21
checkbox input "true"
click at [217, 244] on div "fast_rewind skip_previous play_arrow skip_next" at bounding box center [193, 248] width 177 height 41
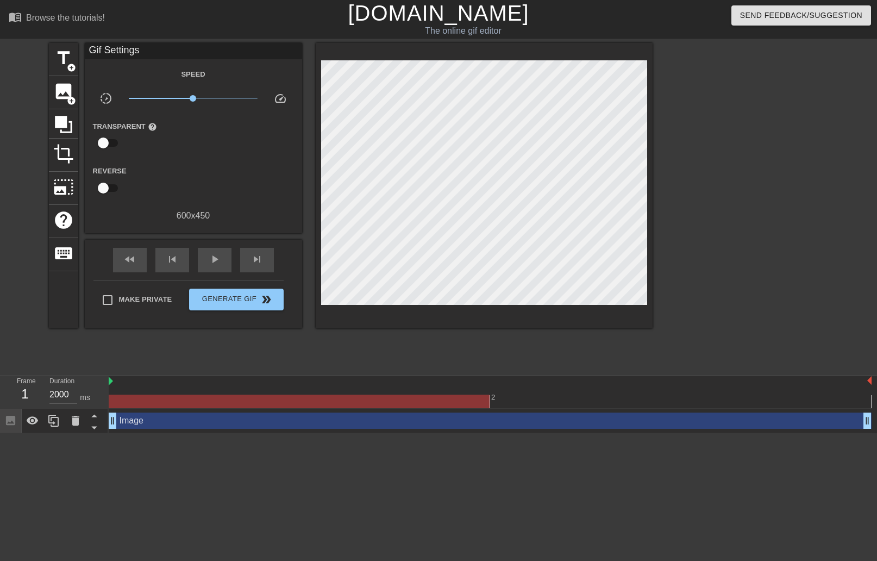
click at [78, 90] on div "title add_circle image add_circle crop photo_size_select_large help keyboard Gi…" at bounding box center [351, 185] width 604 height 285
drag, startPoint x: 192, startPoint y: 97, endPoint x: 229, endPoint y: 101, distance: 37.6
click at [229, 101] on span "x3.63" at bounding box center [229, 98] width 7 height 7
click at [72, 88] on span "image" at bounding box center [63, 91] width 21 height 21
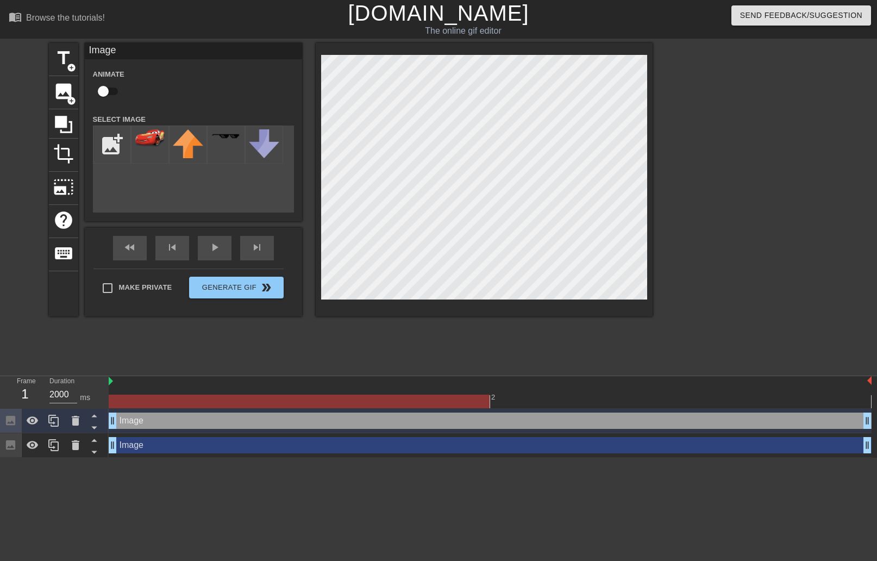
click at [99, 92] on input "checkbox" at bounding box center [103, 91] width 62 height 21
checkbox input "true"
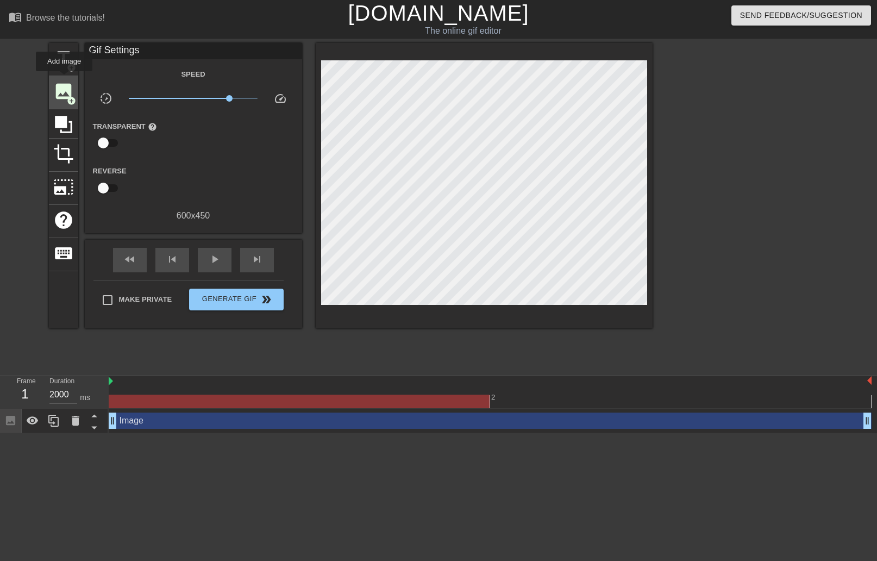
click at [65, 79] on div "image add_circle" at bounding box center [63, 92] width 29 height 33
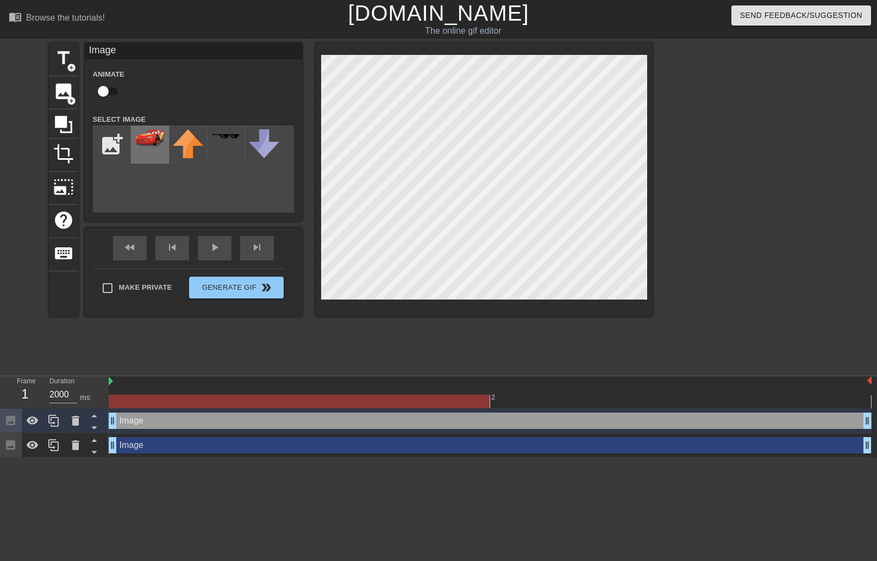
click at [159, 154] on div at bounding box center [150, 145] width 38 height 38
click at [111, 97] on input "checkbox" at bounding box center [103, 91] width 62 height 21
checkbox input "false"
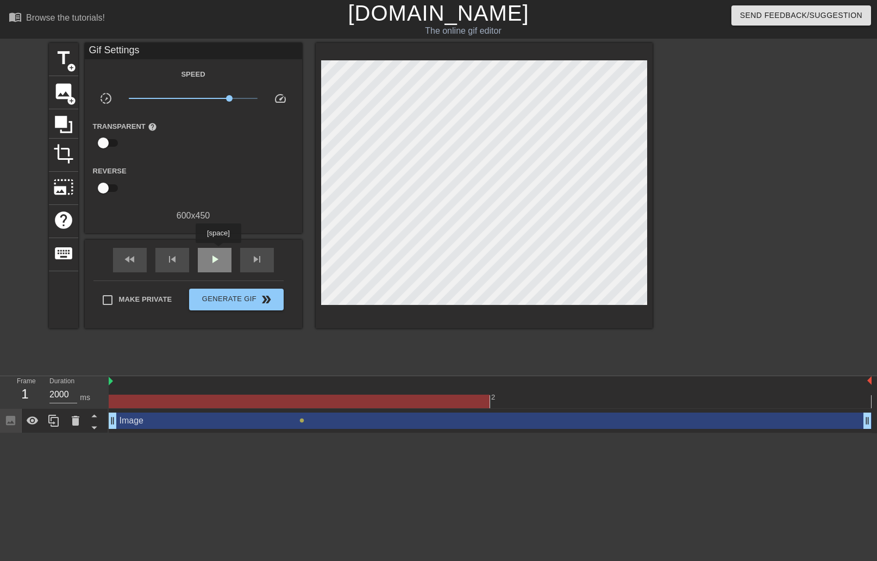
click at [220, 250] on div "play_arrow" at bounding box center [215, 260] width 34 height 24
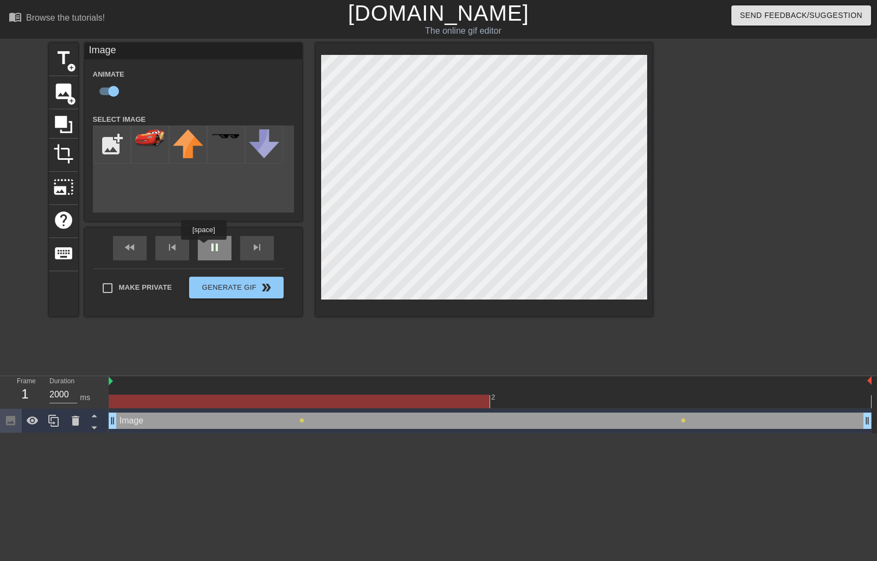
click at [205, 247] on div "fast_rewind skip_previous pause skip_next" at bounding box center [193, 248] width 177 height 41
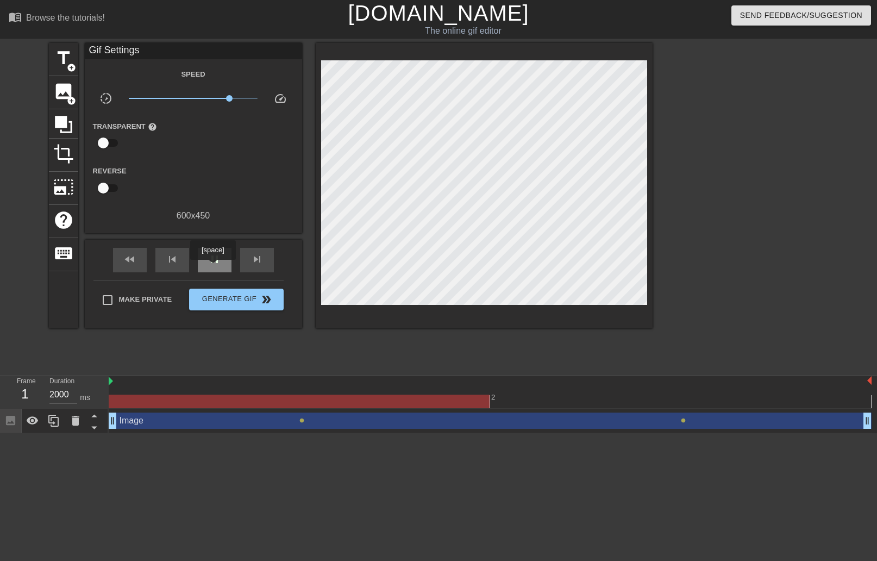
click at [214, 267] on div "pause" at bounding box center [215, 260] width 34 height 24
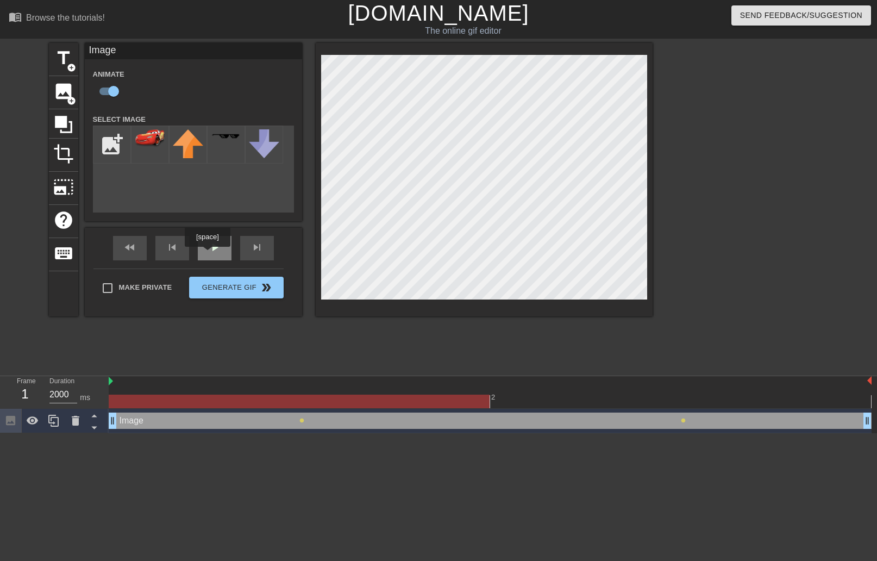
click at [209, 254] on div "play_arrow" at bounding box center [215, 248] width 34 height 24
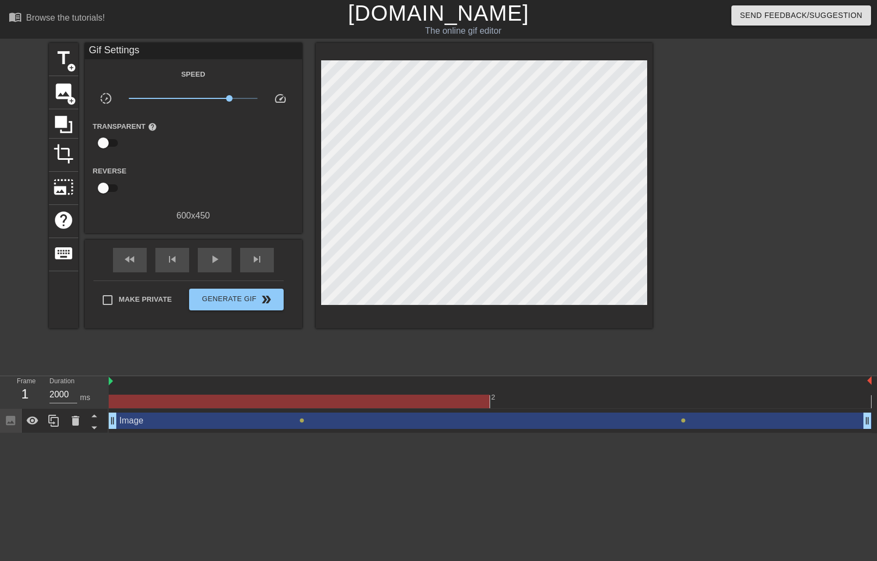
drag, startPoint x: 502, startPoint y: 402, endPoint x: 483, endPoint y: 402, distance: 18.5
click at [483, 402] on div at bounding box center [490, 401] width 763 height 14
drag, startPoint x: 483, startPoint y: 402, endPoint x: 428, endPoint y: 400, distance: 55.5
click at [428, 400] on div at bounding box center [299, 401] width 381 height 14
